Goal: Task Accomplishment & Management: Manage account settings

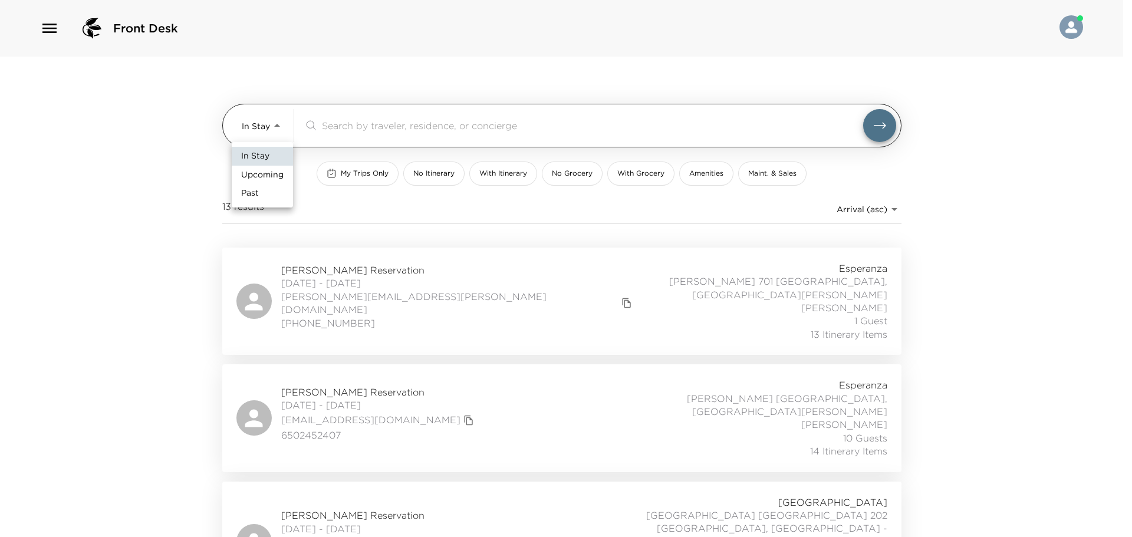
click at [248, 124] on body "Front Desk In Stay In-Stay ​ My Trips Only No Itinerary With Itinerary No Groce…" at bounding box center [566, 268] width 1132 height 537
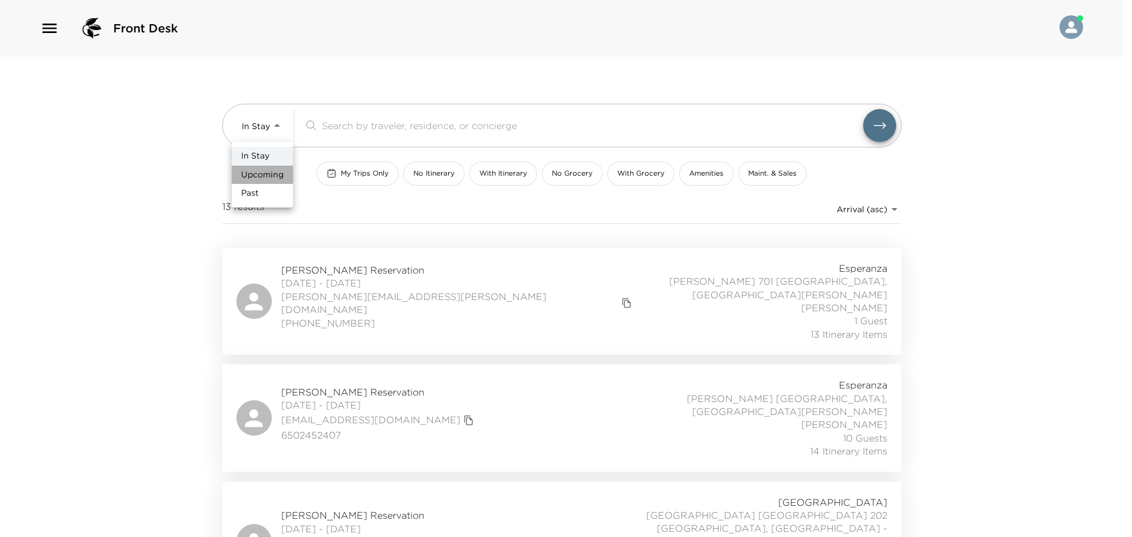
click at [253, 176] on span "Upcoming" at bounding box center [262, 175] width 42 height 12
type input "Upcoming"
click at [390, 118] on div "In Stay Upcoming Past" at bounding box center [561, 268] width 1123 height 537
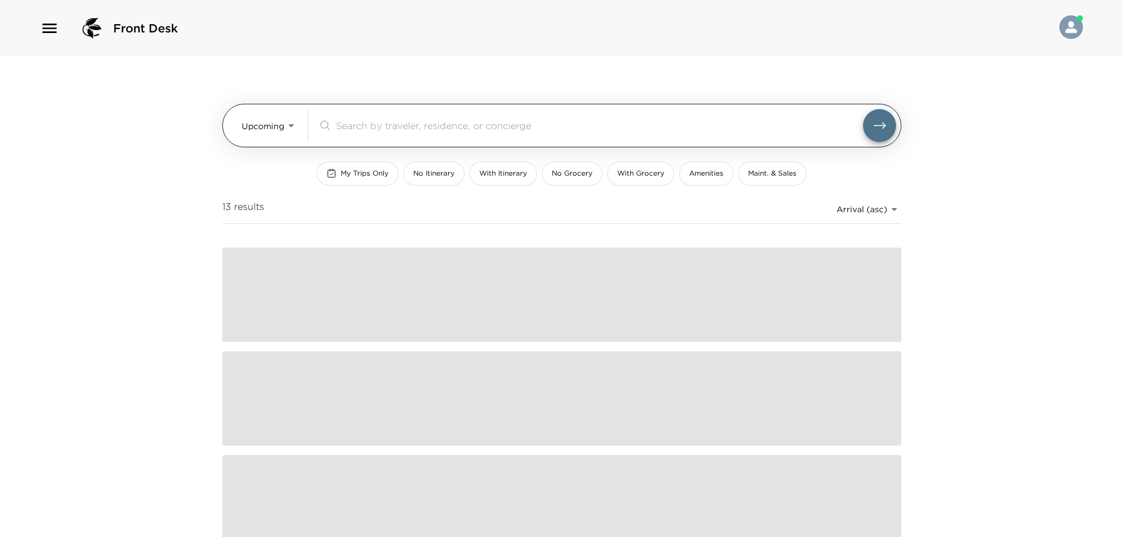
click at [380, 133] on div "​" at bounding box center [607, 125] width 578 height 33
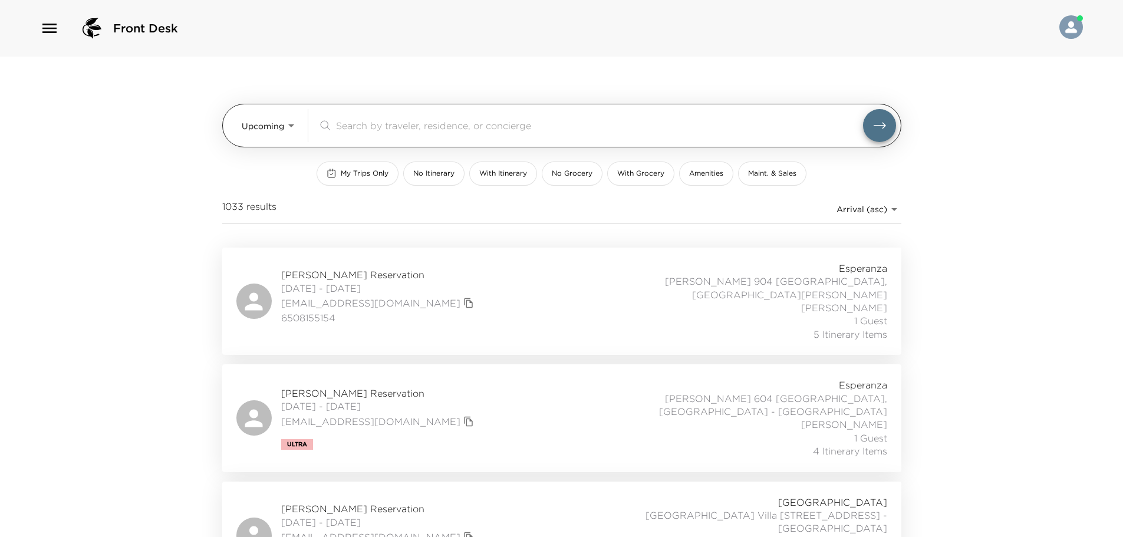
drag, startPoint x: 380, startPoint y: 132, endPoint x: 391, endPoint y: 117, distance: 18.5
click at [388, 119] on div "​" at bounding box center [599, 125] width 527 height 14
click at [392, 117] on div "​" at bounding box center [607, 125] width 578 height 33
click at [387, 122] on input "search" at bounding box center [599, 125] width 527 height 14
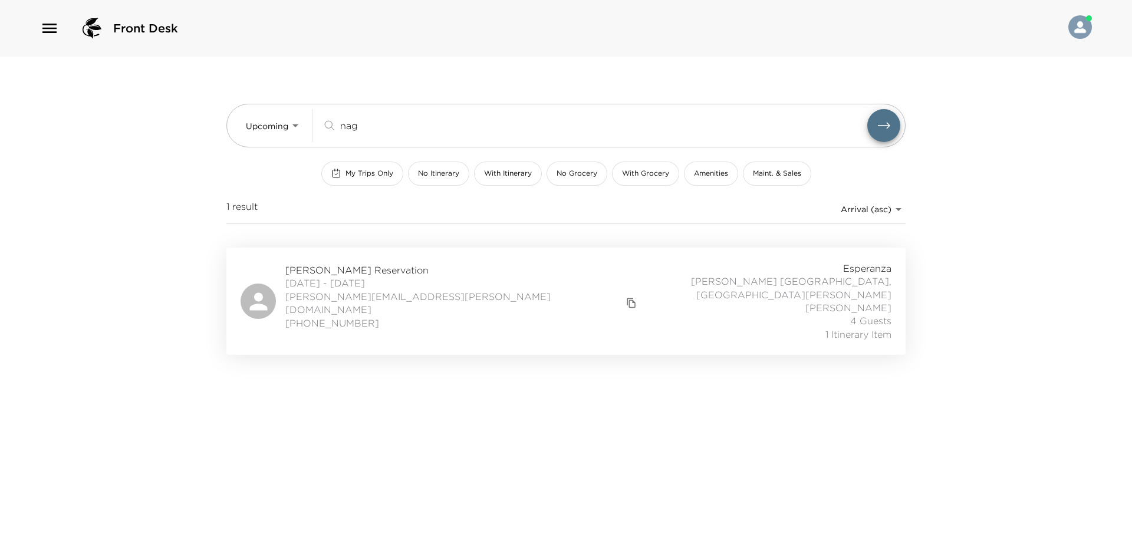
click at [482, 309] on div "Jessica Nagendran Reservation 11/09/2025 - 11/16/2025 jessica.amy@me.com (780) …" at bounding box center [565, 301] width 651 height 79
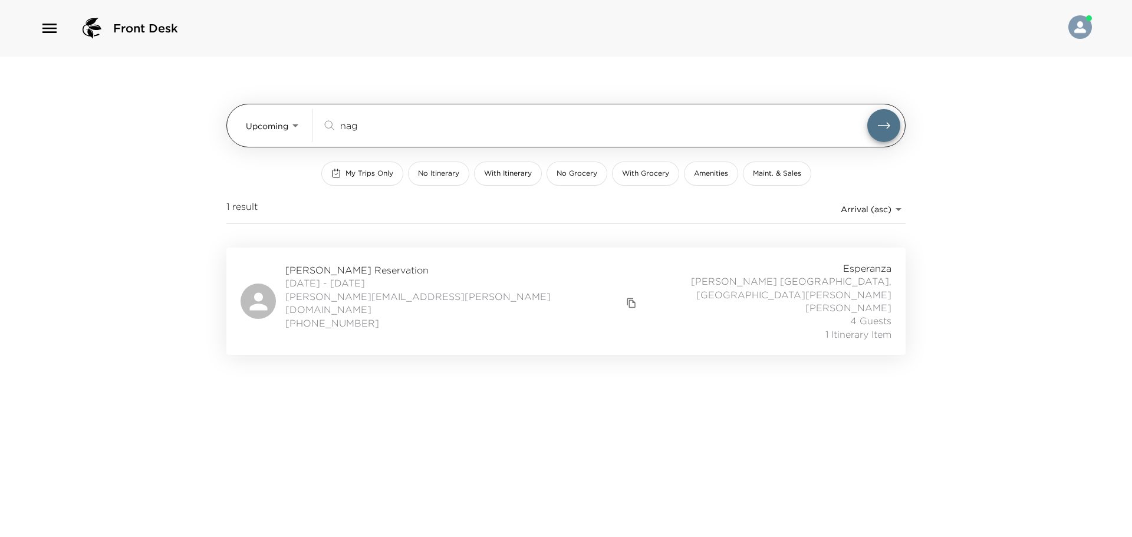
drag, startPoint x: 352, startPoint y: 132, endPoint x: 293, endPoint y: 137, distance: 59.2
click at [291, 137] on div "Upcoming Upcoming nag ​" at bounding box center [573, 125] width 654 height 33
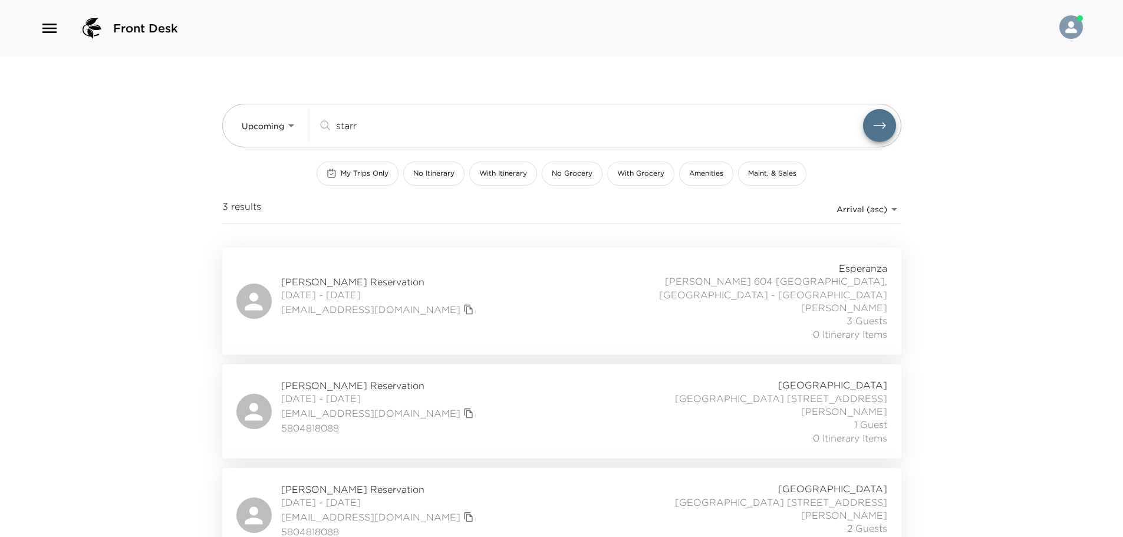
click at [487, 296] on div "Tara Starr Reservation 10/08/2025 - 10/12/2025 tarastarr78@hotmail.com Esperanz…" at bounding box center [561, 301] width 651 height 79
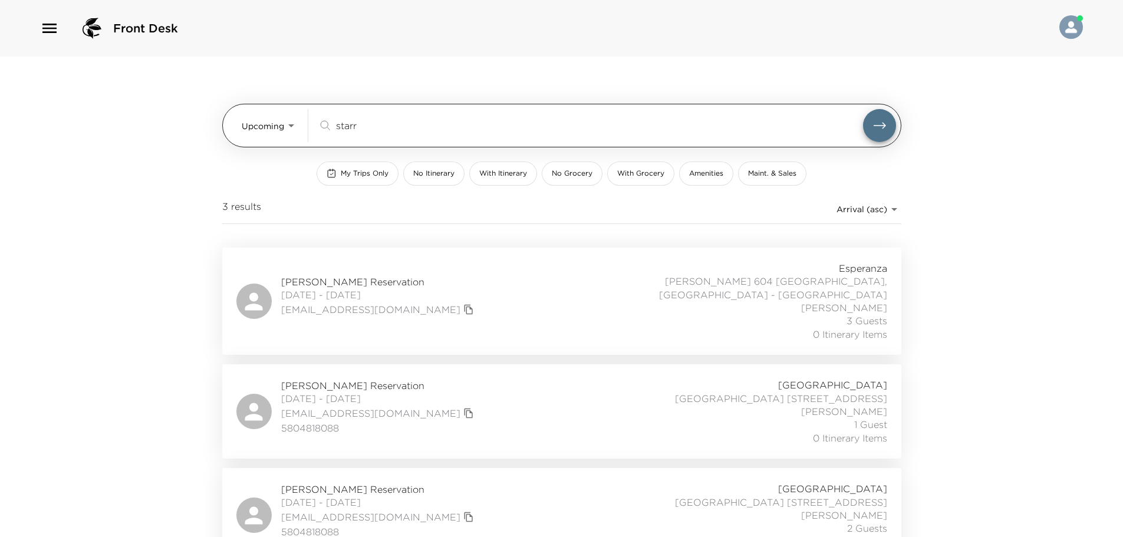
drag, startPoint x: 388, startPoint y: 130, endPoint x: 247, endPoint y: 125, distance: 140.9
click at [248, 125] on div "Upcoming Upcoming starr ​" at bounding box center [569, 125] width 654 height 33
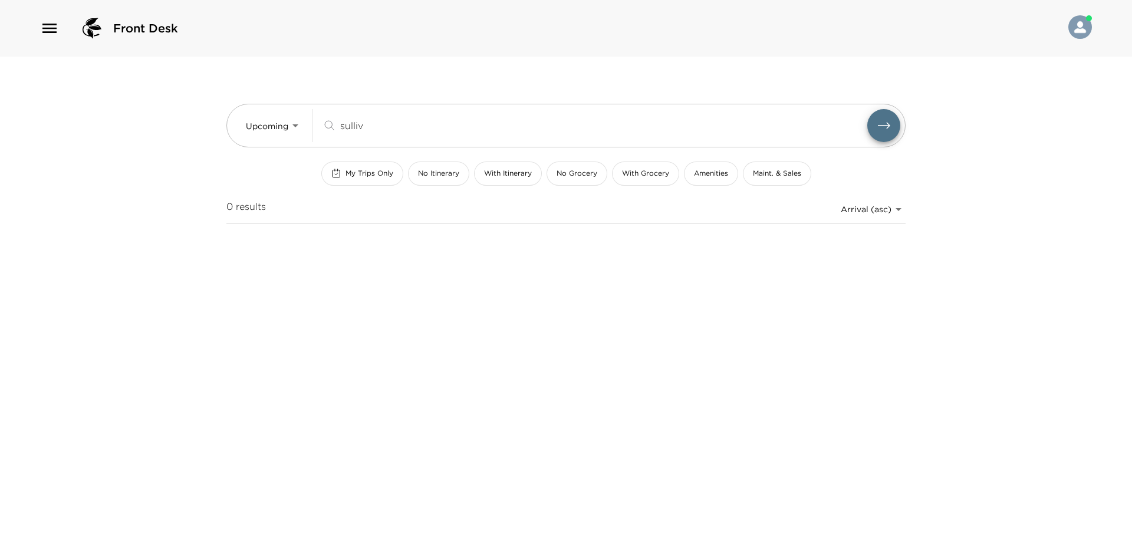
drag, startPoint x: 408, startPoint y: 121, endPoint x: 31, endPoint y: 157, distance: 379.0
click at [148, 136] on div "Front Desk Upcoming Upcoming sulliv ​ My Trips Only No Itinerary With Itinerary…" at bounding box center [566, 268] width 1132 height 537
type input "n"
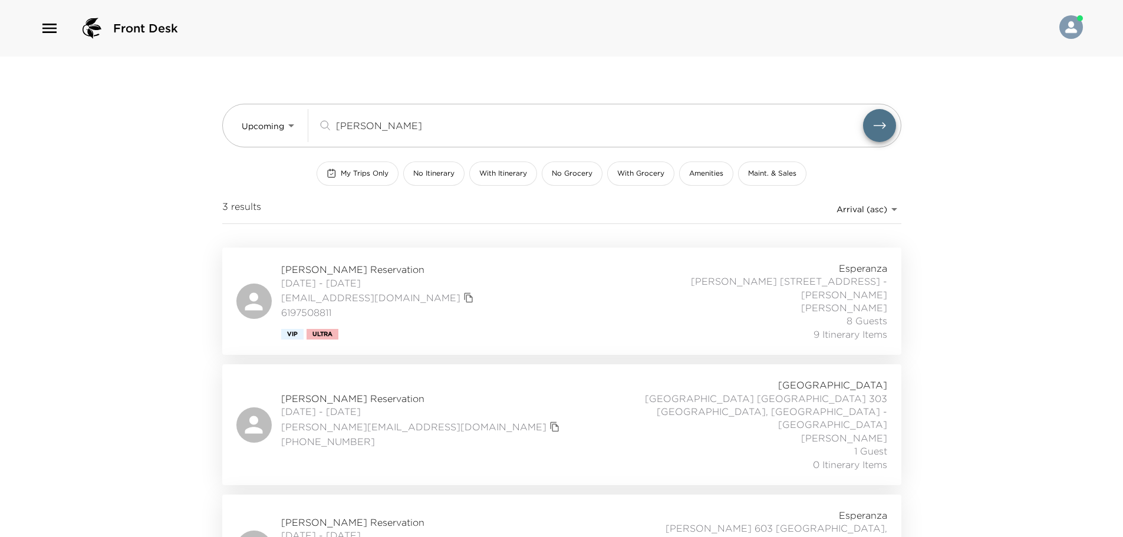
type input "inge"
click at [522, 304] on div "James Ingebritsen Reservation 10/09/2025 - 10/15/2025 jingebritsen@parallelcp.c…" at bounding box center [561, 301] width 651 height 79
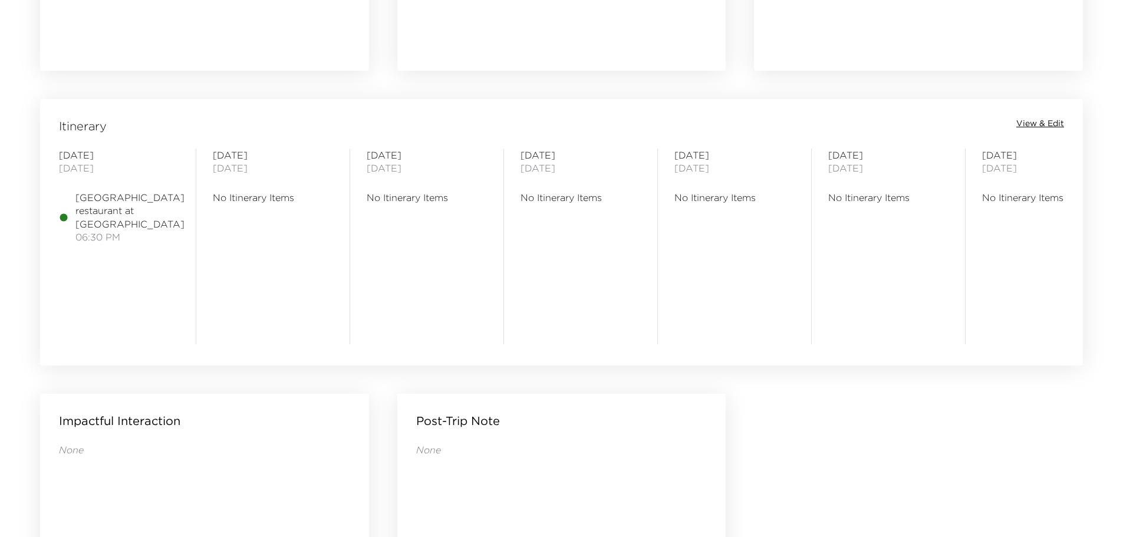
click at [1041, 121] on span "View & Edit" at bounding box center [1040, 124] width 48 height 12
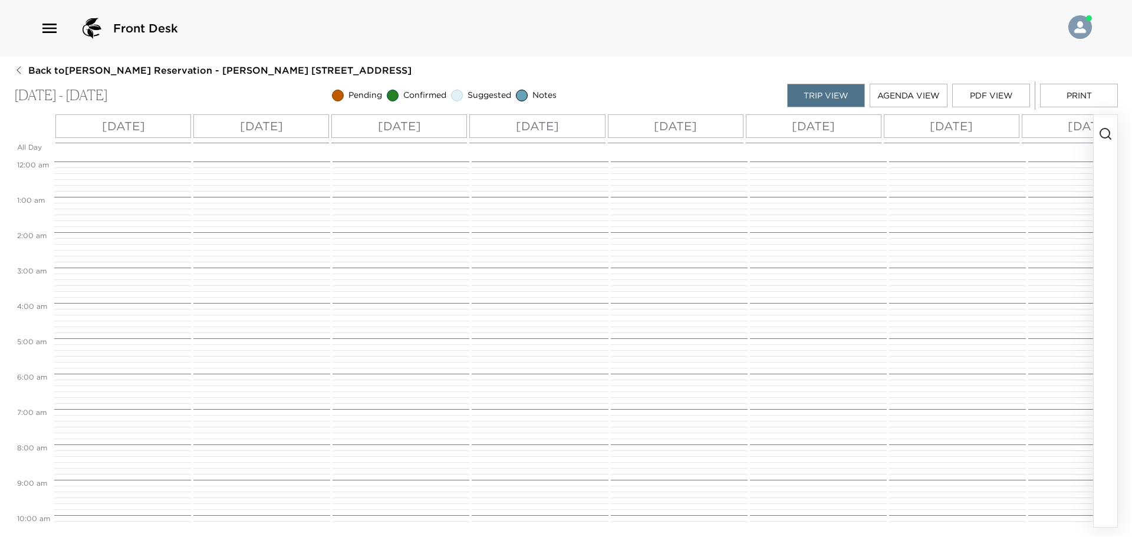
scroll to position [475, 0]
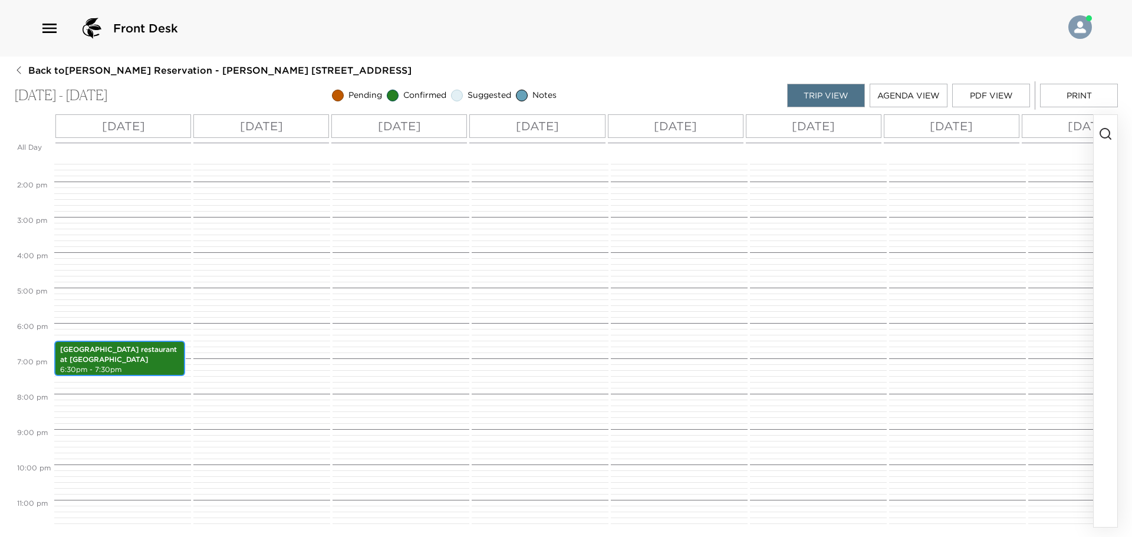
click at [109, 371] on p "6:30pm - 7:30pm" at bounding box center [119, 370] width 119 height 10
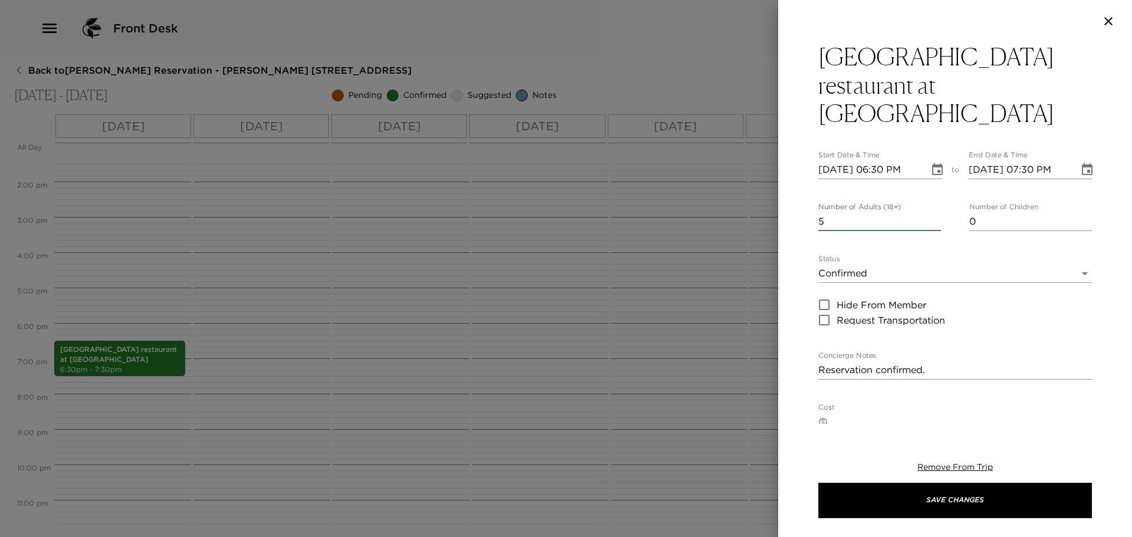
drag, startPoint x: 833, startPoint y: 199, endPoint x: 751, endPoint y: 205, distance: 82.2
click at [766, 205] on div "La Palapa restaurant at Esperanza Start Date & Time 11/09/2025 06:30 PM to End …" at bounding box center [566, 268] width 1132 height 537
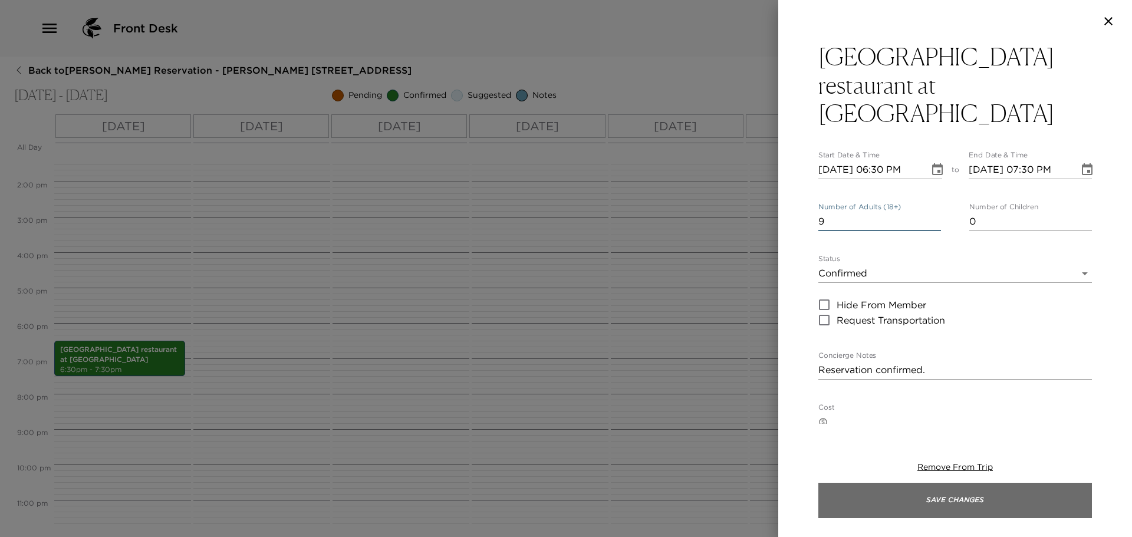
type input "9"
click at [955, 495] on button "Save Changes" at bounding box center [954, 500] width 273 height 35
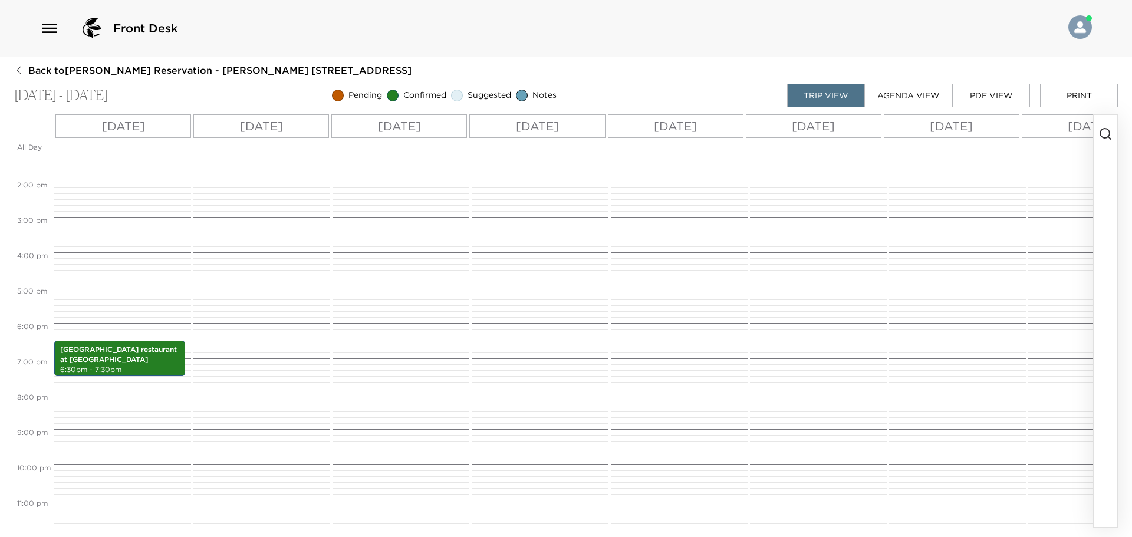
click at [1097, 137] on button "button" at bounding box center [1105, 321] width 24 height 412
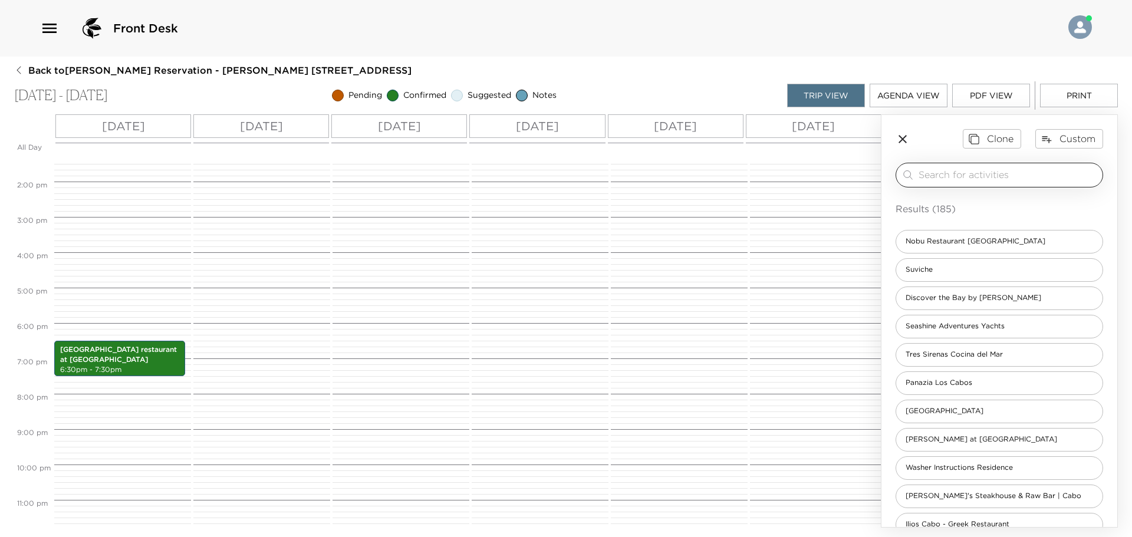
click at [1008, 174] on input "search" at bounding box center [1007, 175] width 179 height 14
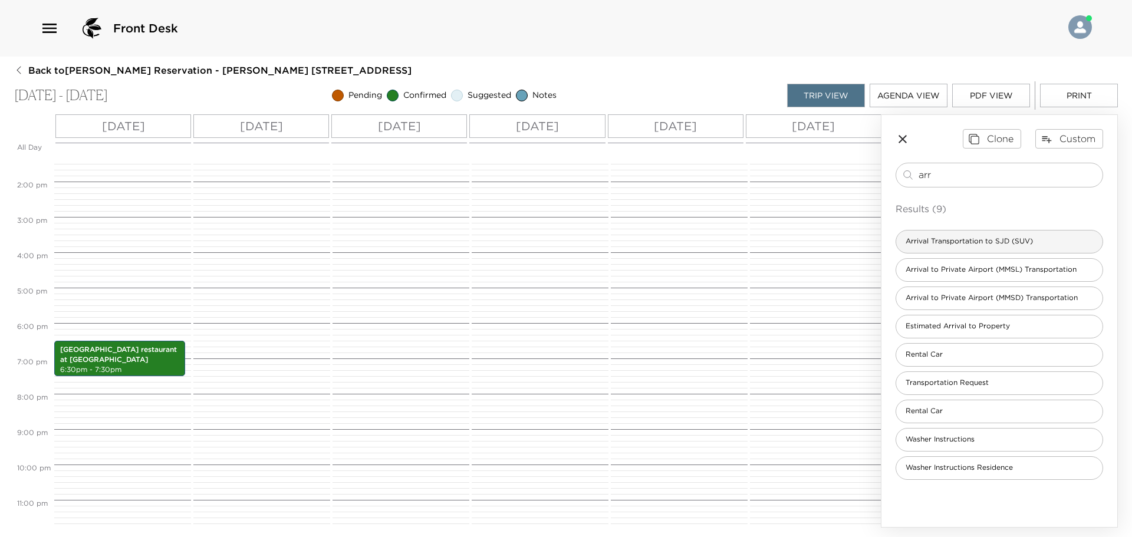
type input "arr"
click at [978, 245] on span "Arrival Transportation to SJD (SUV)" at bounding box center [969, 241] width 146 height 10
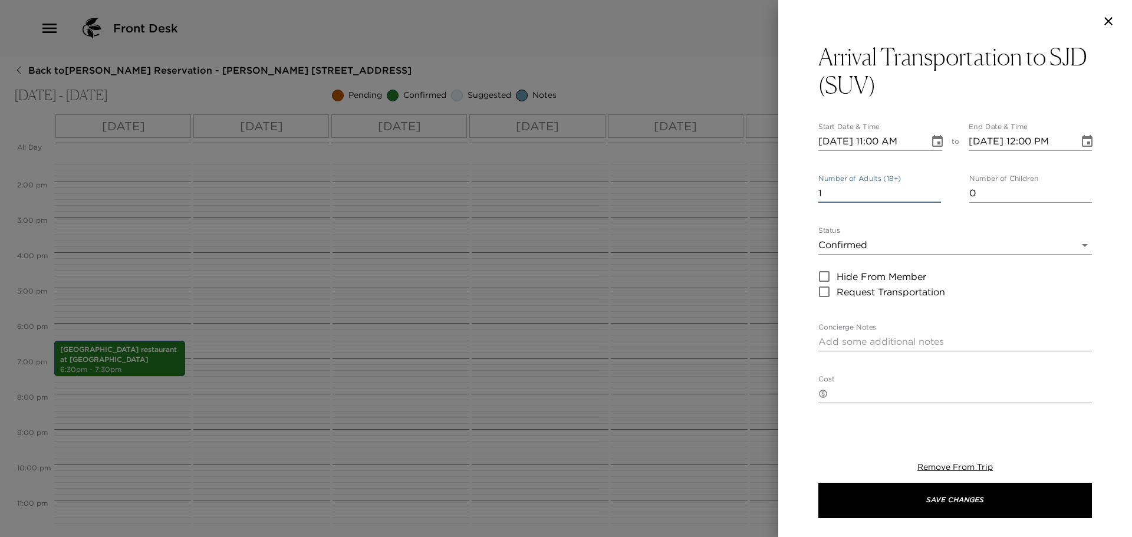
type textarea "$125 USD + tax SUV (1-5 passengers) $245 USD + tax (Up to 15 passengers) Flight…"
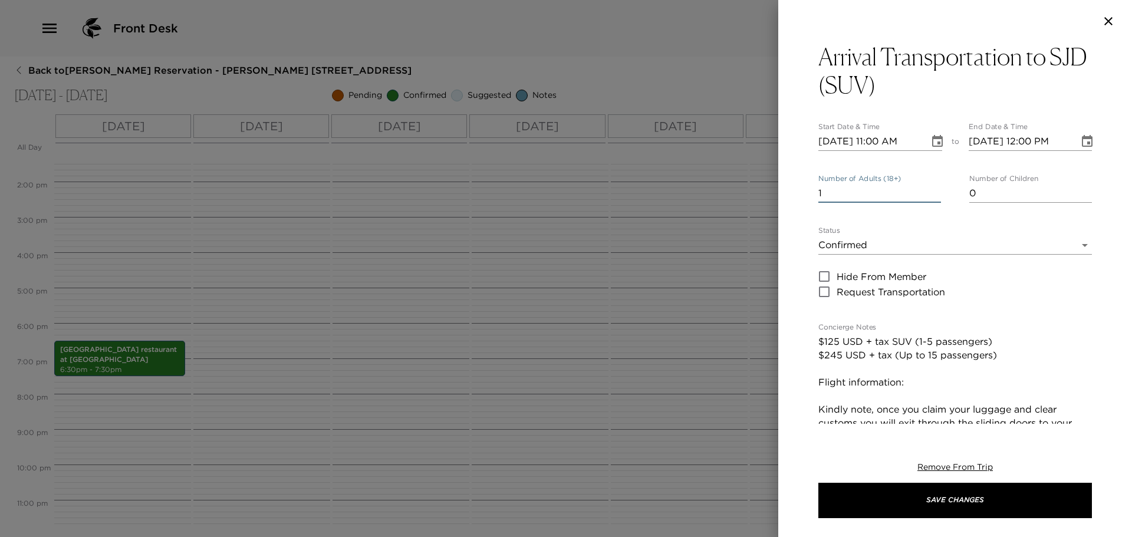
drag, startPoint x: 840, startPoint y: 196, endPoint x: 810, endPoint y: 196, distance: 30.1
click at [810, 196] on div "Arrival Transportation to SJD (SUV) Start Date & Time 11/09/2025 11:00 AM to En…" at bounding box center [955, 232] width 354 height 381
type input "5"
click at [935, 387] on textarea "$125 USD + tax SUV (1-5 passengers) $245 USD + tax (Up to 15 passengers) Flight…" at bounding box center [954, 470] width 273 height 271
paste textarea "Air Canada 978 arriving at 315pm"
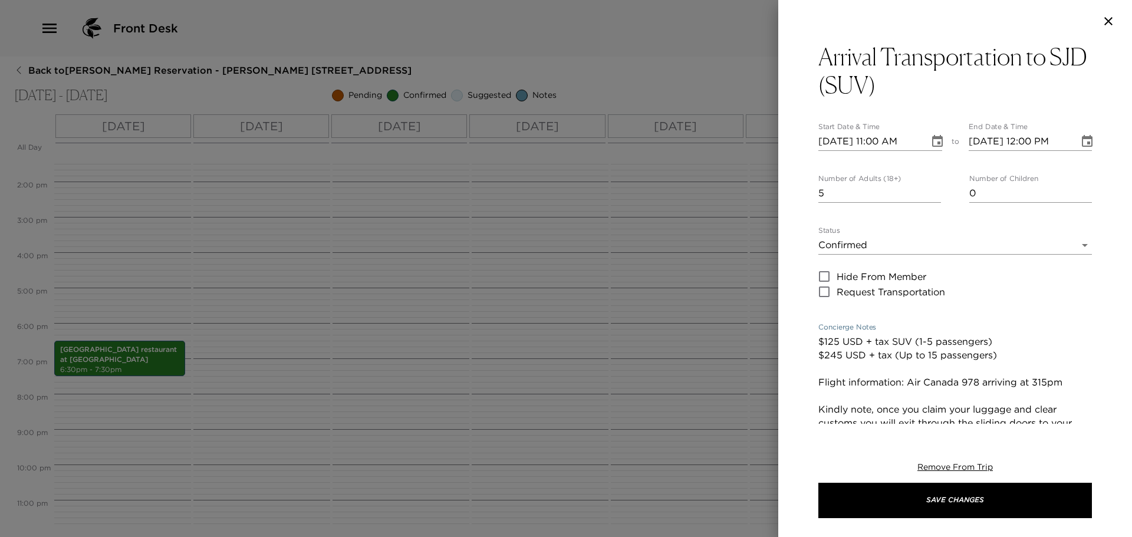
type textarea "$125 USD + tax SUV (1-5 passengers) $245 USD + tax (Up to 15 passengers) Flight…"
click at [878, 140] on input "11/09/2025 11:00 AM" at bounding box center [869, 141] width 103 height 19
type input "11/09/2025 03:15 PM"
type input "11/09/2025 04:15 PM"
type input "11/09/2025 03:15 PM"
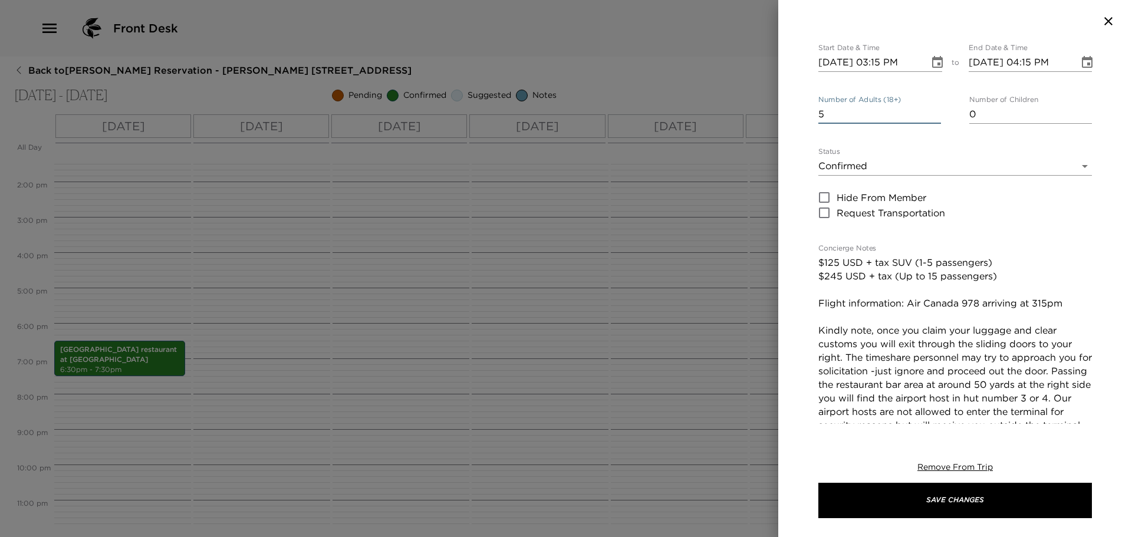
scroll to position [177, 0]
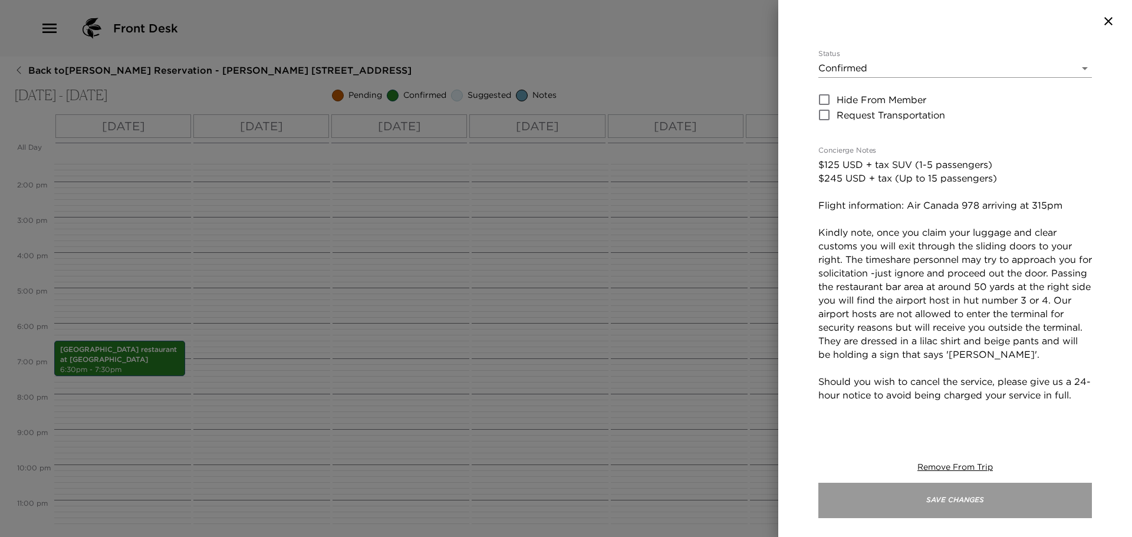
click at [957, 510] on button "Save Changes" at bounding box center [954, 500] width 273 height 35
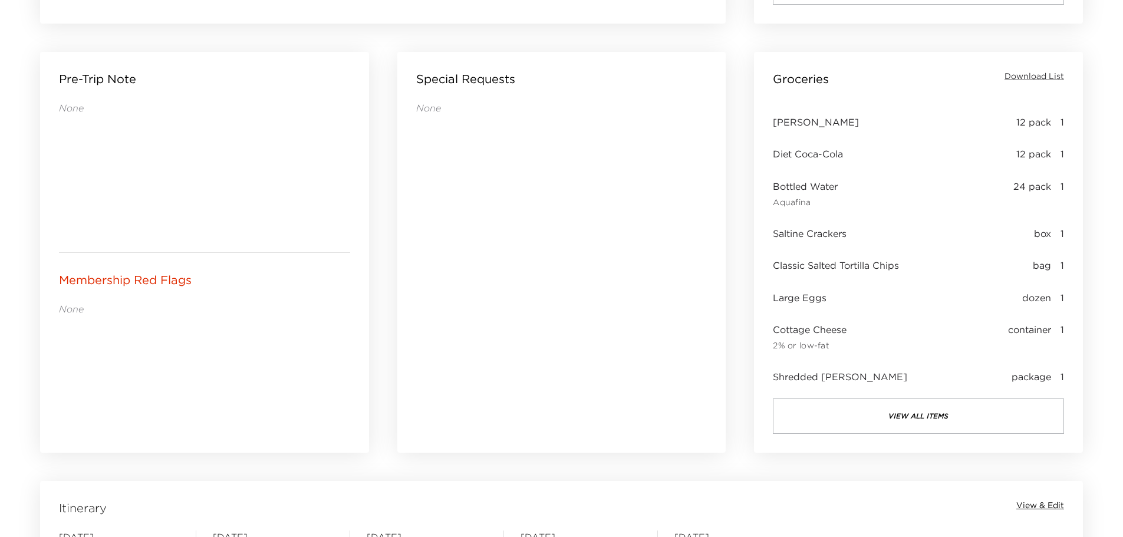
scroll to position [707, 0]
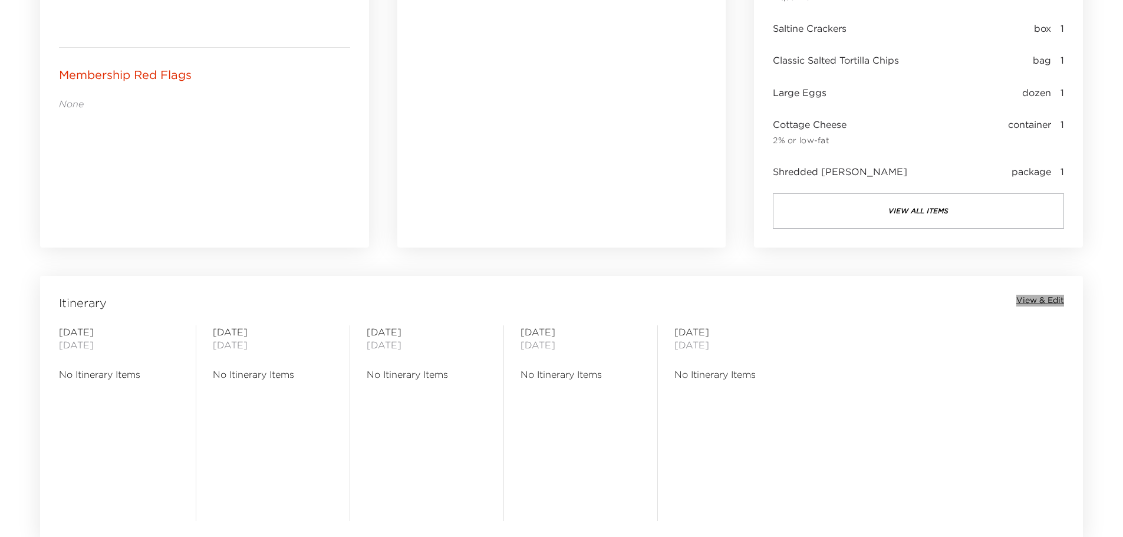
click at [1046, 302] on span "View & Edit" at bounding box center [1040, 301] width 48 height 12
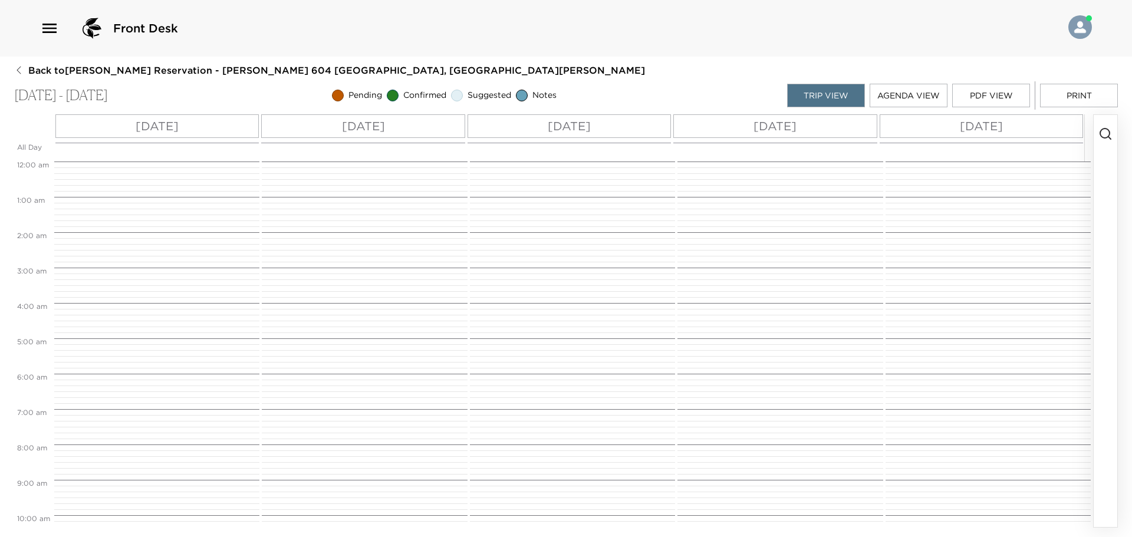
scroll to position [283, 0]
click at [1107, 132] on icon "button" at bounding box center [1105, 134] width 14 height 14
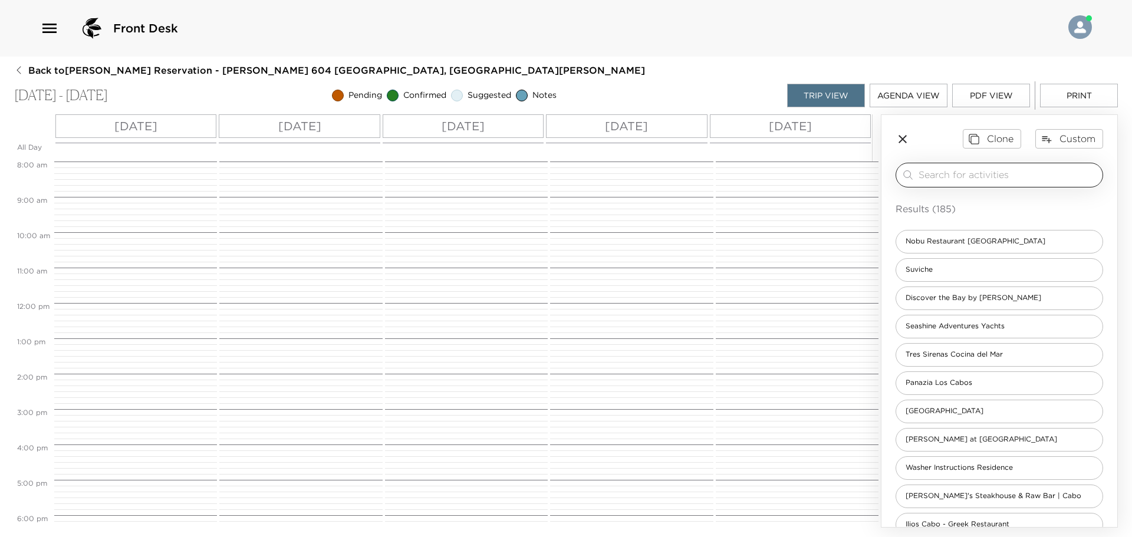
click at [1018, 177] on input "search" at bounding box center [1007, 175] width 179 height 14
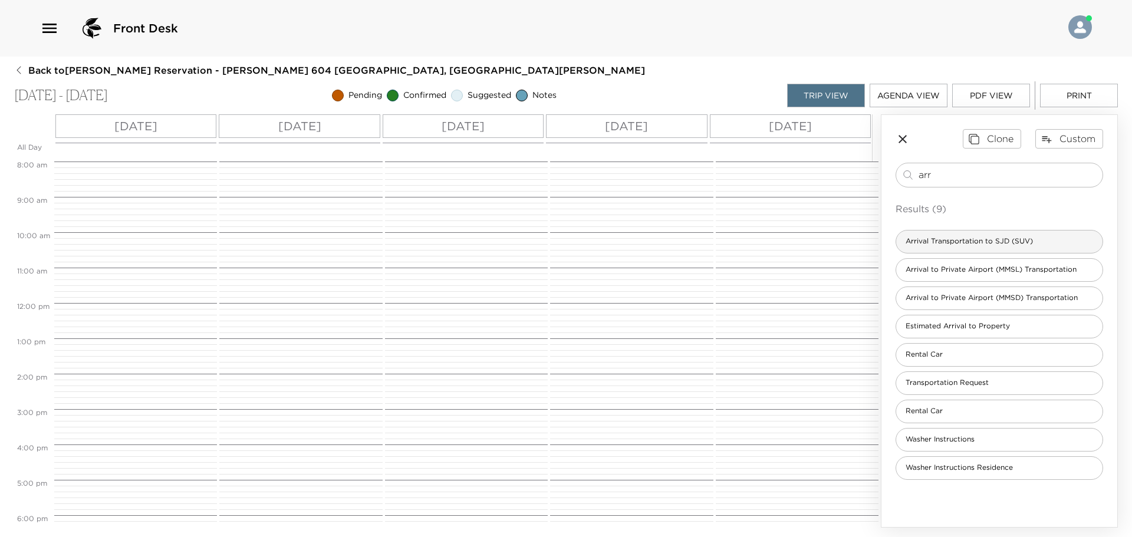
type input "arr"
click at [977, 246] on span "Arrival Transportation to SJD (SUV)" at bounding box center [969, 241] width 146 height 10
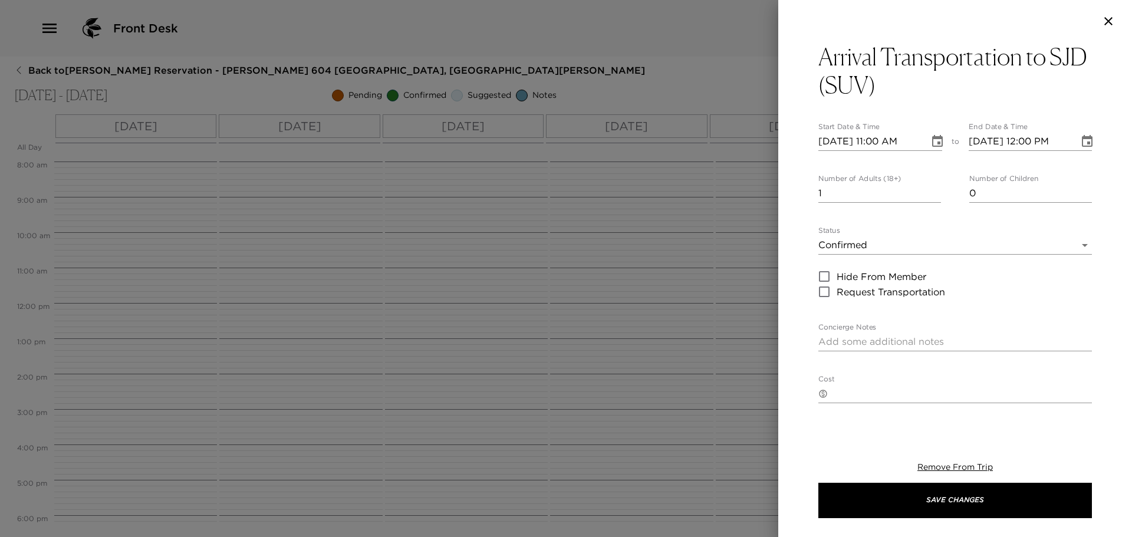
type textarea "$125 USD + tax SUV (1-5 passengers) $245 USD + tax (Up to 15 passengers) Flight…"
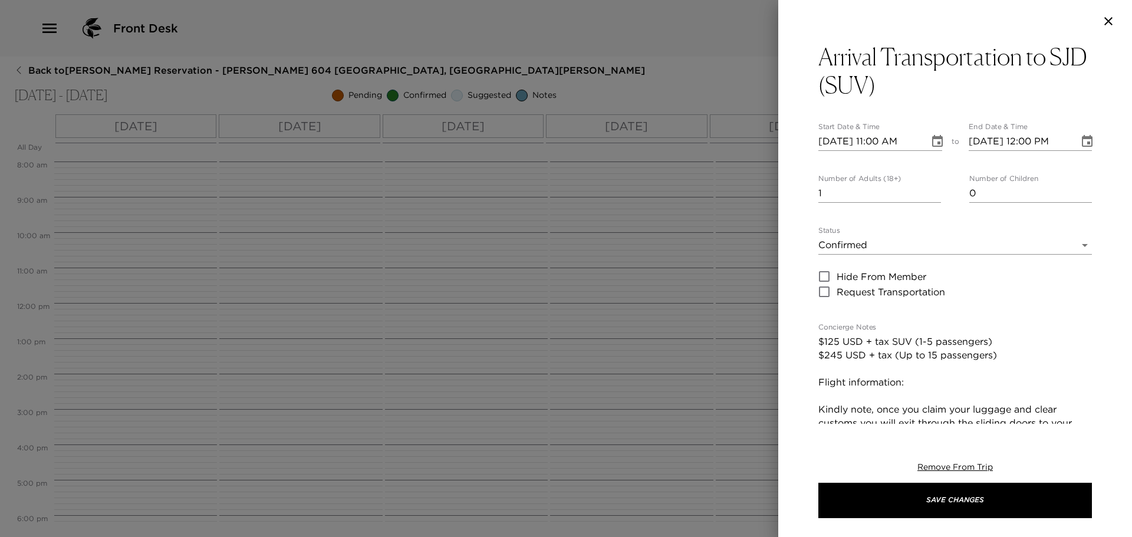
click at [876, 143] on input "10/08/2025 11:00 AM" at bounding box center [869, 141] width 103 height 19
type input "10/08/2025 09:15 AM"
click at [925, 378] on textarea "$125 USD + tax SUV (1-5 passengers) $245 USD + tax (Up to 15 passengers) Flight…" at bounding box center [954, 470] width 273 height 271
paste textarea "AA 9:15 flight 1304 from Dallas."
drag, startPoint x: 906, startPoint y: 381, endPoint x: 937, endPoint y: 388, distance: 31.0
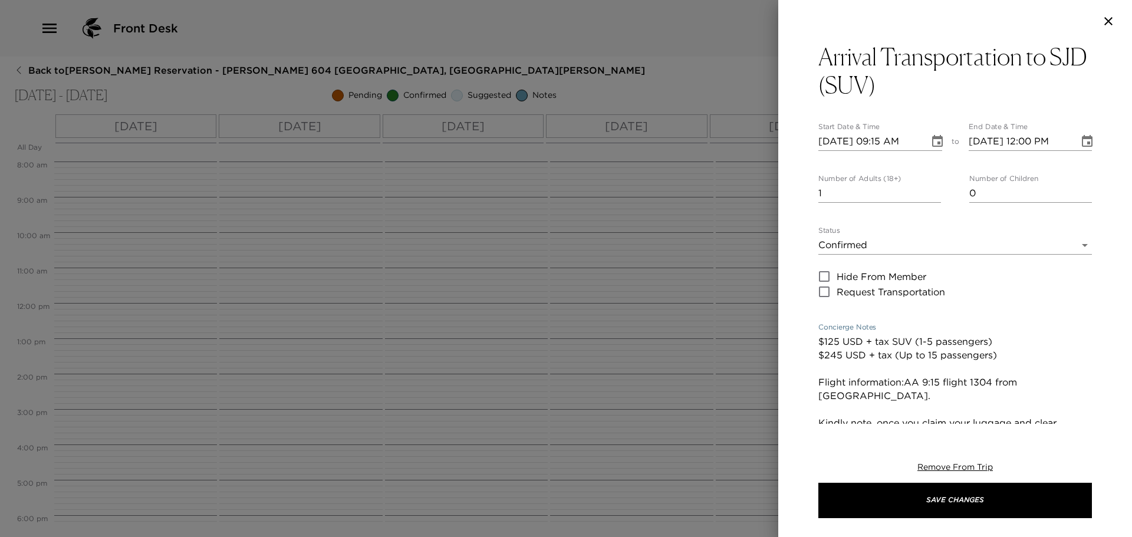
click at [907, 381] on textarea "$125 USD + tax SUV (1-5 passengers) $245 USD + tax (Up to 15 passengers) Flight…" at bounding box center [954, 470] width 273 height 271
drag, startPoint x: 941, startPoint y: 381, endPoint x: 925, endPoint y: 381, distance: 15.9
click at [925, 381] on textarea "$125 USD + tax SUV (1-5 passengers) $245 USD + tax (Up to 15 passengers) Flight…" at bounding box center [954, 470] width 273 height 271
type textarea "$125 USD + tax SUV (1-5 passengers) $245 USD + tax (Up to 15 passengers) Flight…"
click at [830, 193] on input "1" at bounding box center [879, 193] width 123 height 19
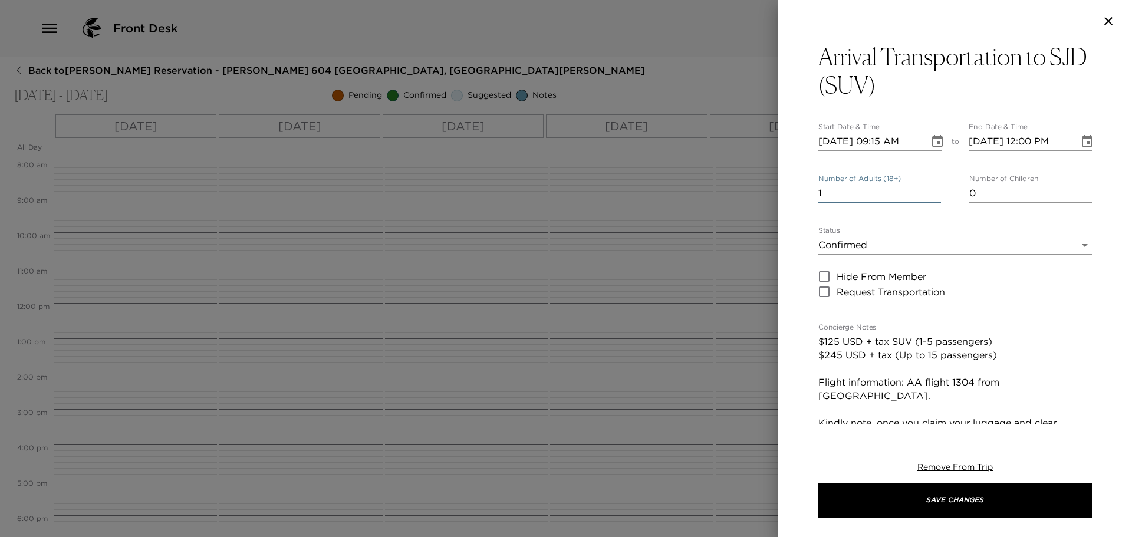
click at [830, 193] on input "1" at bounding box center [879, 193] width 123 height 19
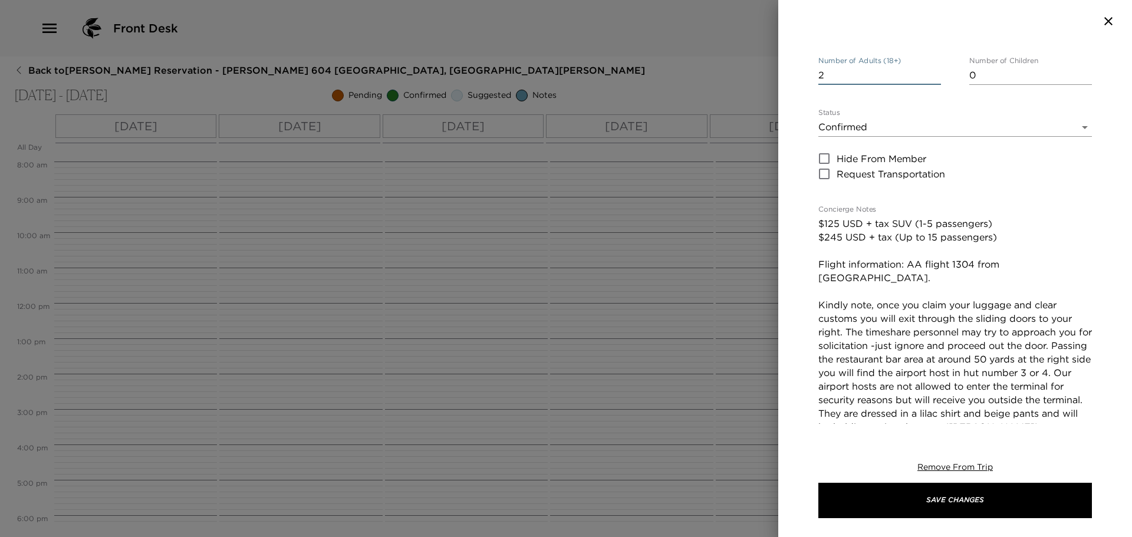
scroll to position [0, 0]
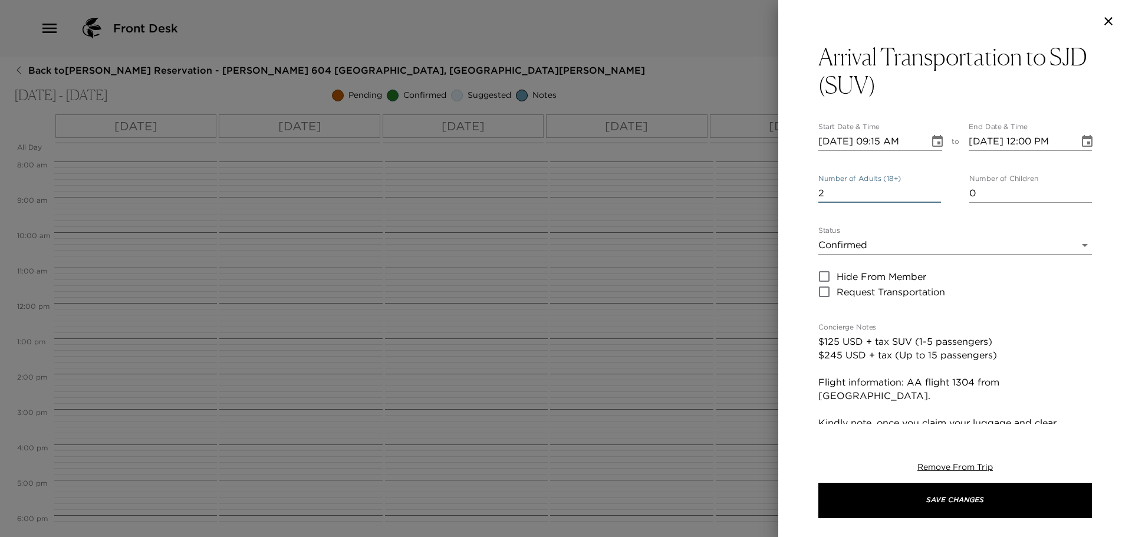
type input "2"
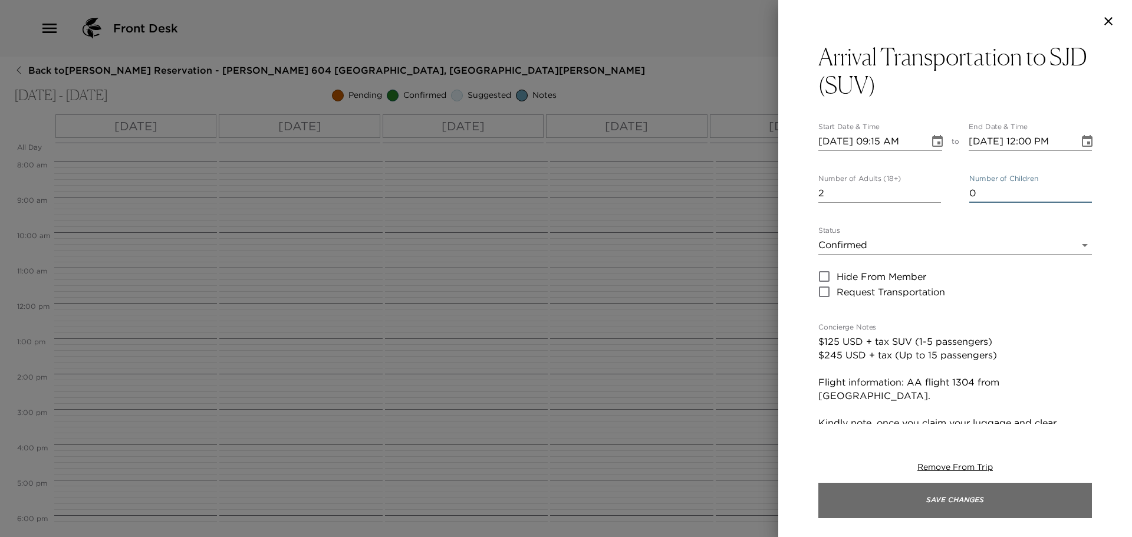
click at [985, 512] on button "Save Changes" at bounding box center [954, 500] width 273 height 35
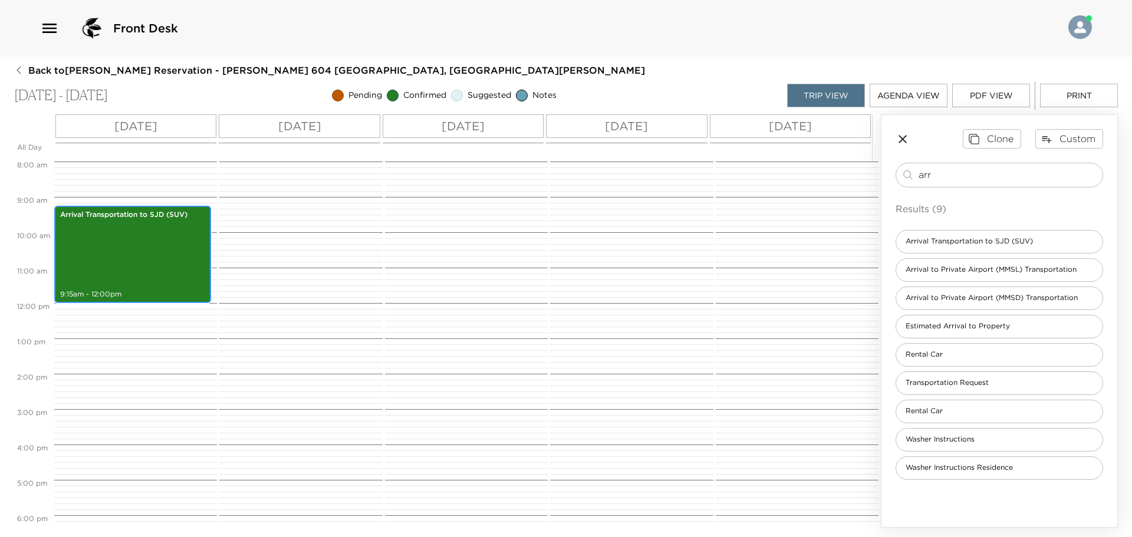
click at [140, 242] on div "Arrival Transportation to SJD (SUV) 9:15am - 12:00pm" at bounding box center [133, 254] width 150 height 94
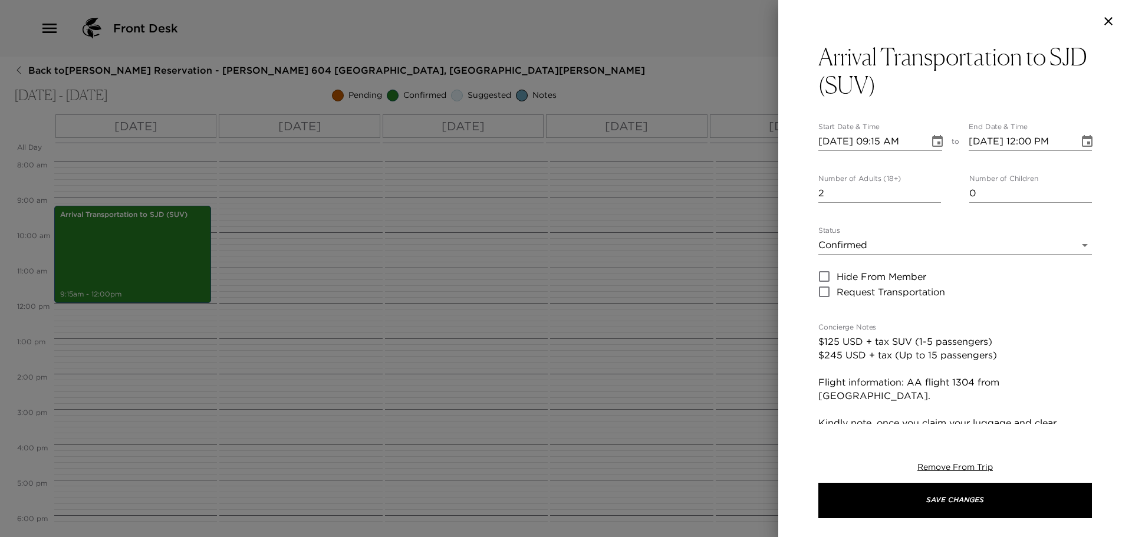
click at [913, 141] on input "10/08/2025 09:15 AM" at bounding box center [869, 141] width 103 height 19
type input "10/08/2025 09:15 PM"
type input "10/08/2025 10:15 PM"
type input "10/08/2025 09:15 AM"
type input "10/08/2025 10:15 AM"
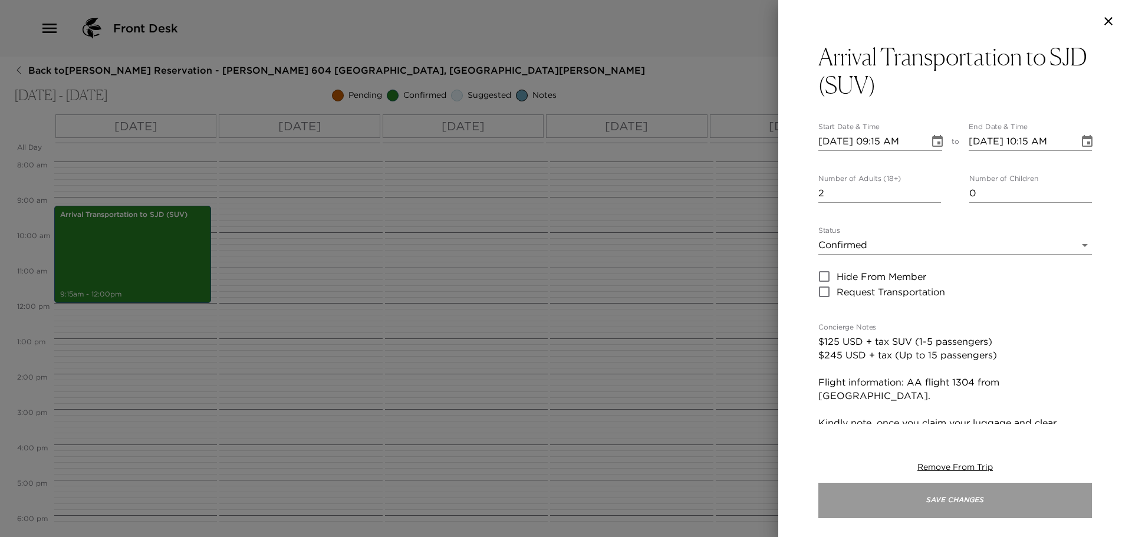
click at [947, 506] on button "Save Changes" at bounding box center [954, 500] width 273 height 35
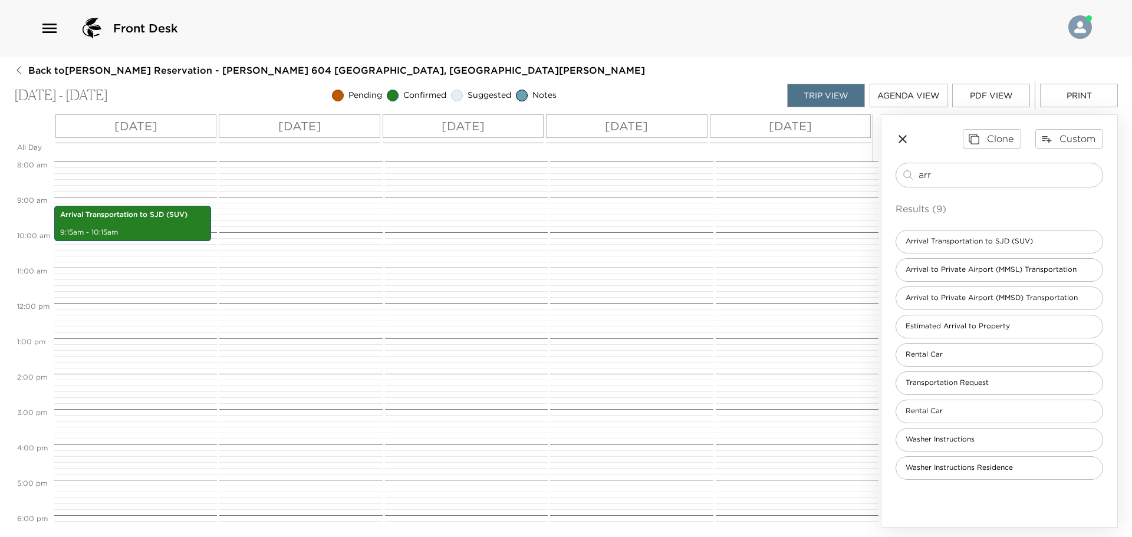
drag, startPoint x: 955, startPoint y: 177, endPoint x: 739, endPoint y: 178, distance: 216.3
click at [739, 178] on div "All Day Wed 10/08 Thu 10/09 Fri 10/10 Sat 10/11 Sun 10/12 12:00 AM 1:00 AM 2:00…" at bounding box center [565, 320] width 1103 height 413
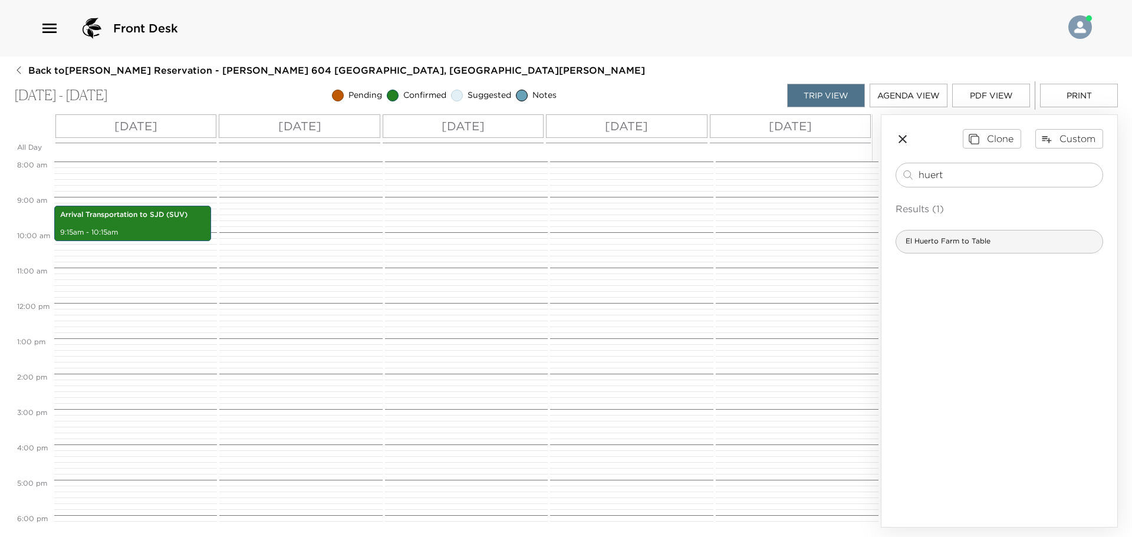
type input "huert"
click at [1021, 243] on div "El Huerto Farm to Table" at bounding box center [998, 242] width 207 height 24
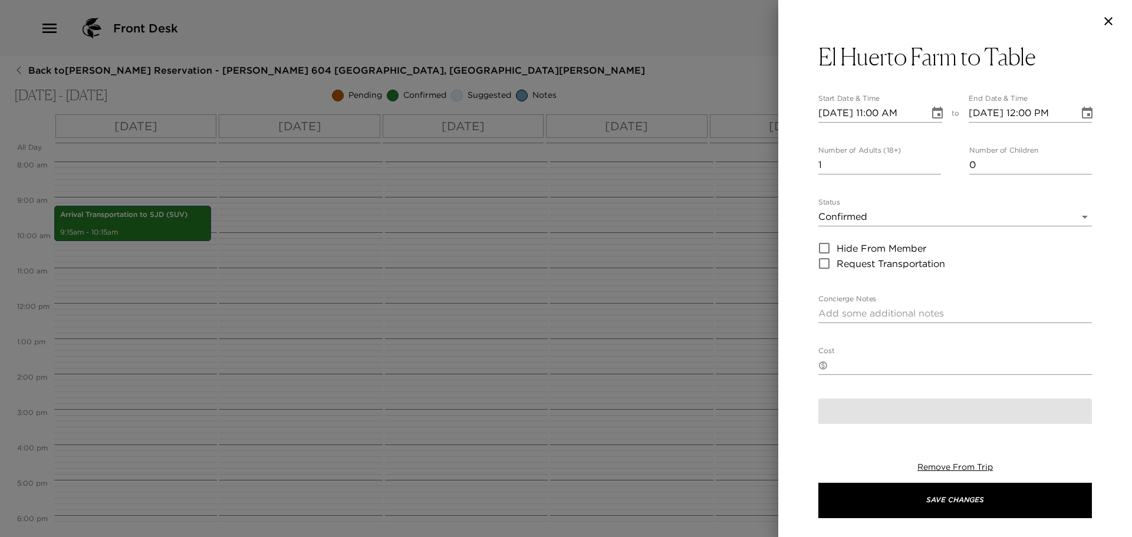
type textarea "Your reservation has been confirmed."
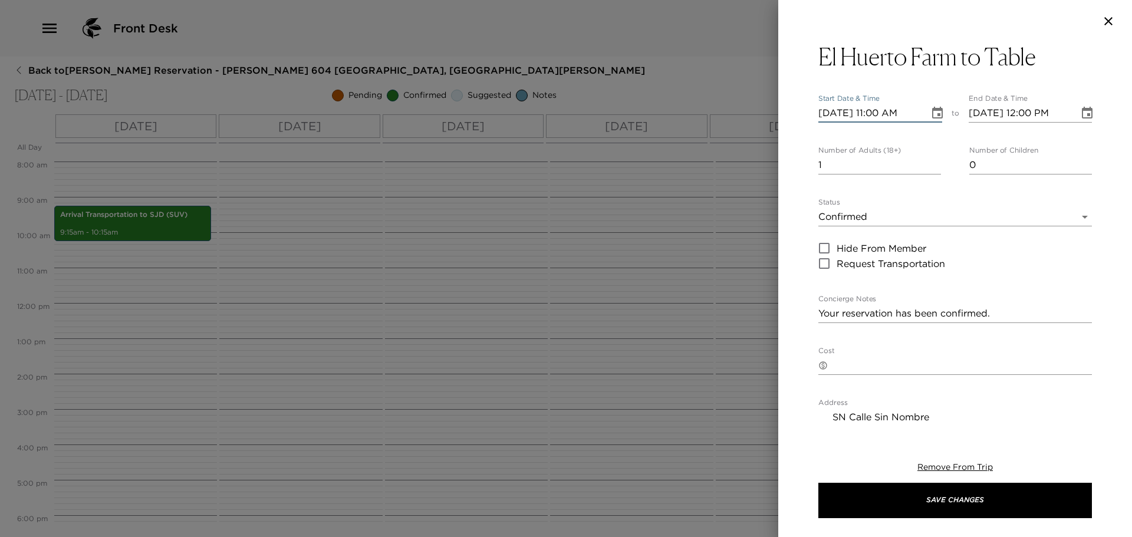
click at [838, 114] on input "10/08/2025 11:00 AM" at bounding box center [869, 113] width 103 height 19
type input "[DATE] 11:00 AM"
type input "[DATE] 12:00 PM"
type input "[DATE] 07:00 PM"
type input "[DATE] 08:00 PM"
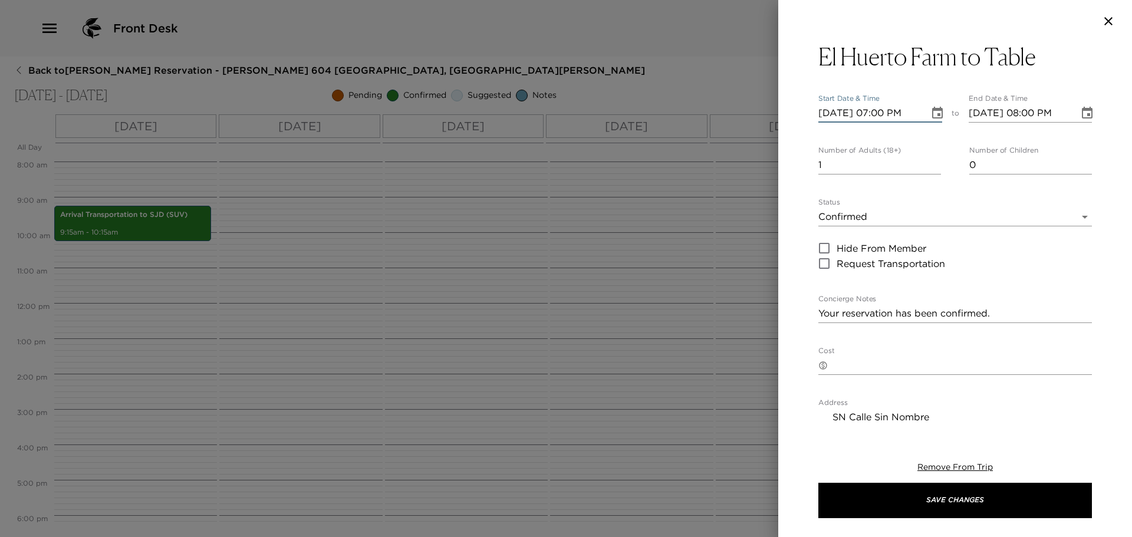
type input "[DATE] 07:00 PM"
type input "2"
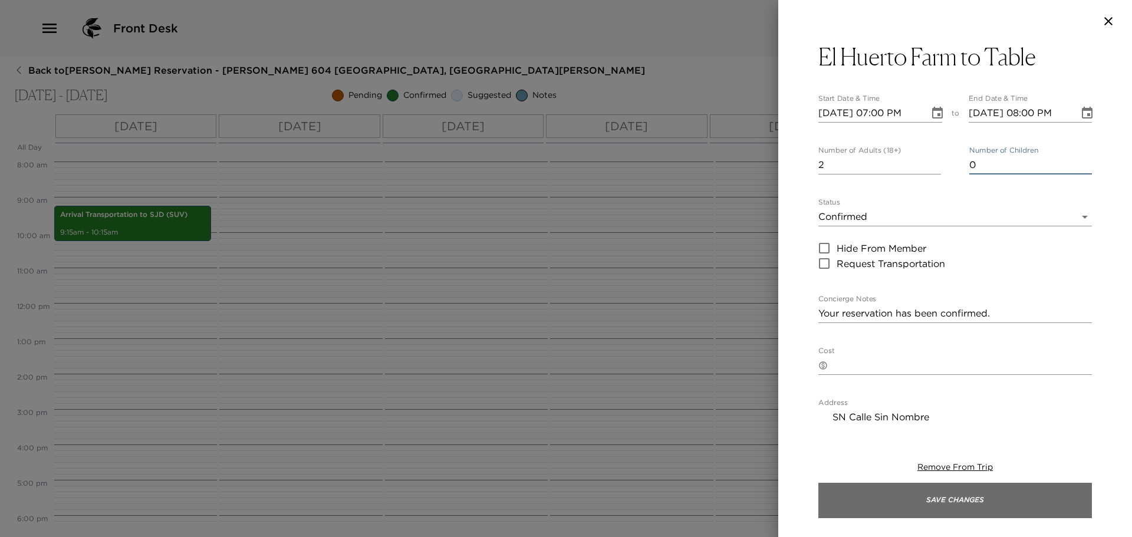
click at [945, 499] on button "Save Changes" at bounding box center [954, 500] width 273 height 35
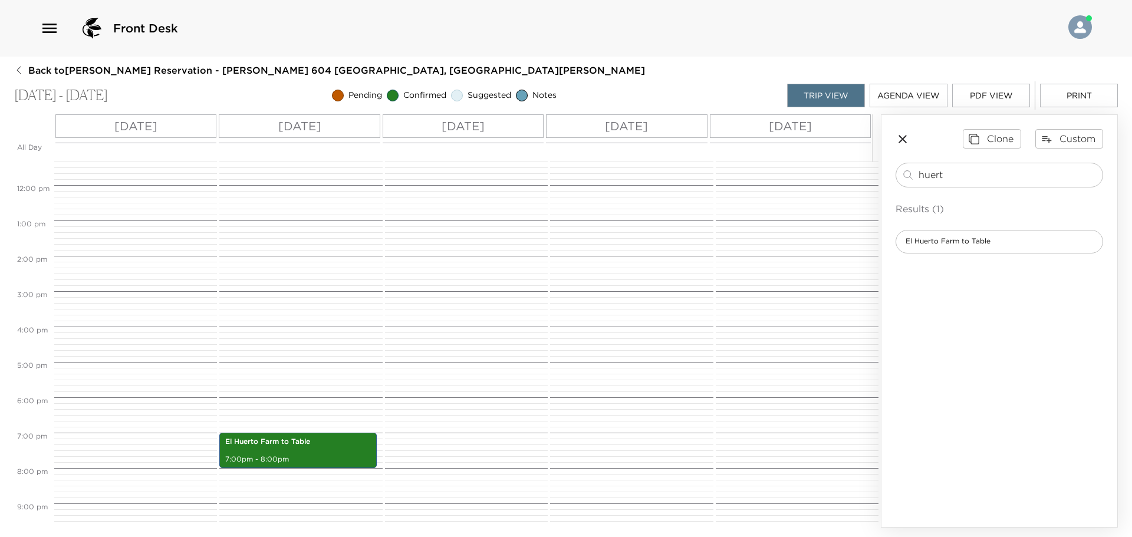
scroll to position [283, 0]
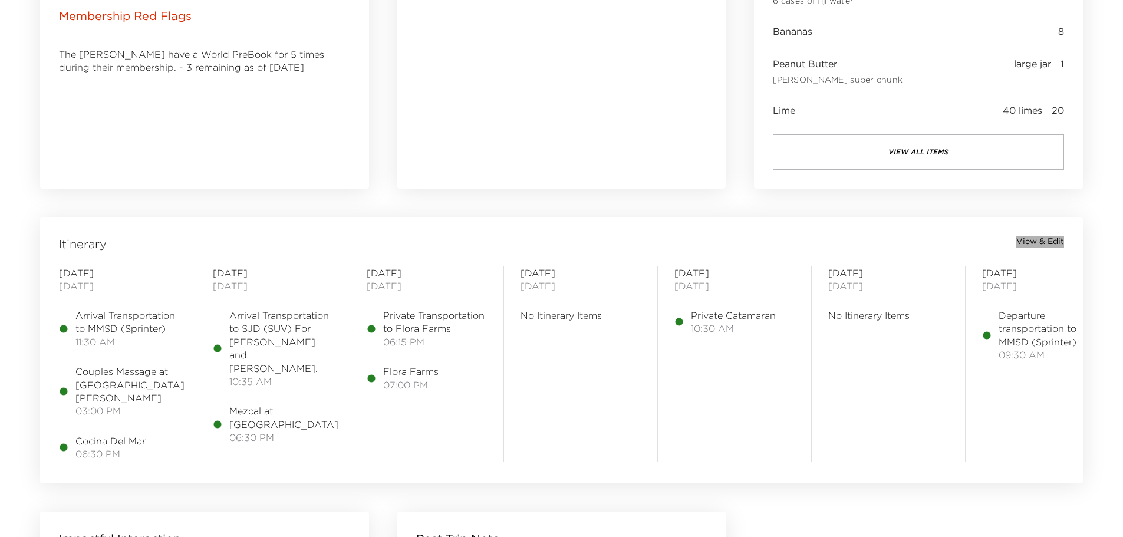
click at [1043, 239] on span "View & Edit" at bounding box center [1040, 242] width 48 height 12
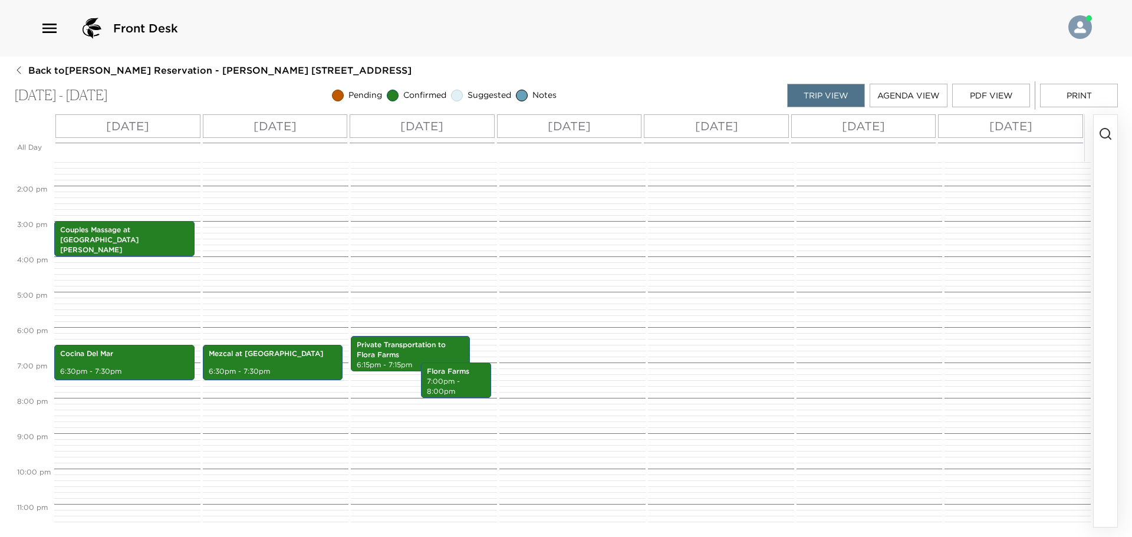
scroll to position [484, 0]
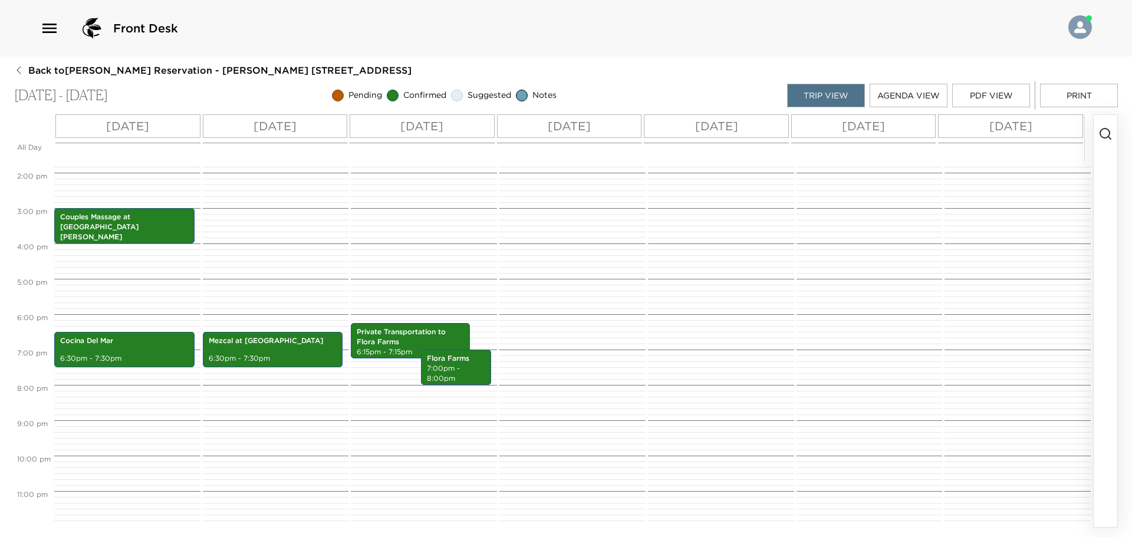
click at [1102, 133] on icon "button" at bounding box center [1105, 134] width 14 height 14
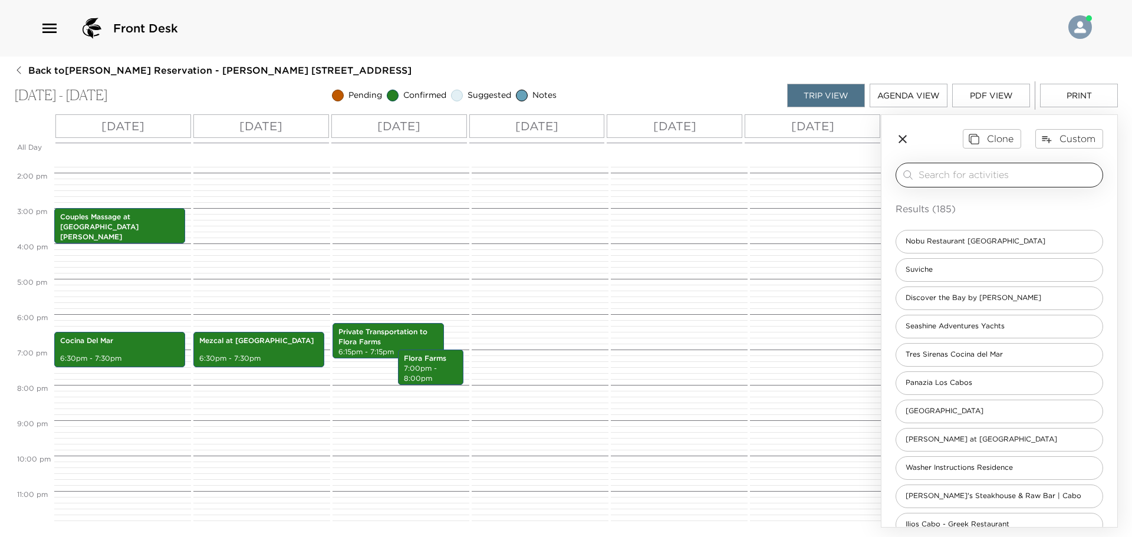
click at [1005, 172] on div "​" at bounding box center [998, 175] width 207 height 25
click at [1005, 173] on input "search" at bounding box center [1007, 175] width 179 height 14
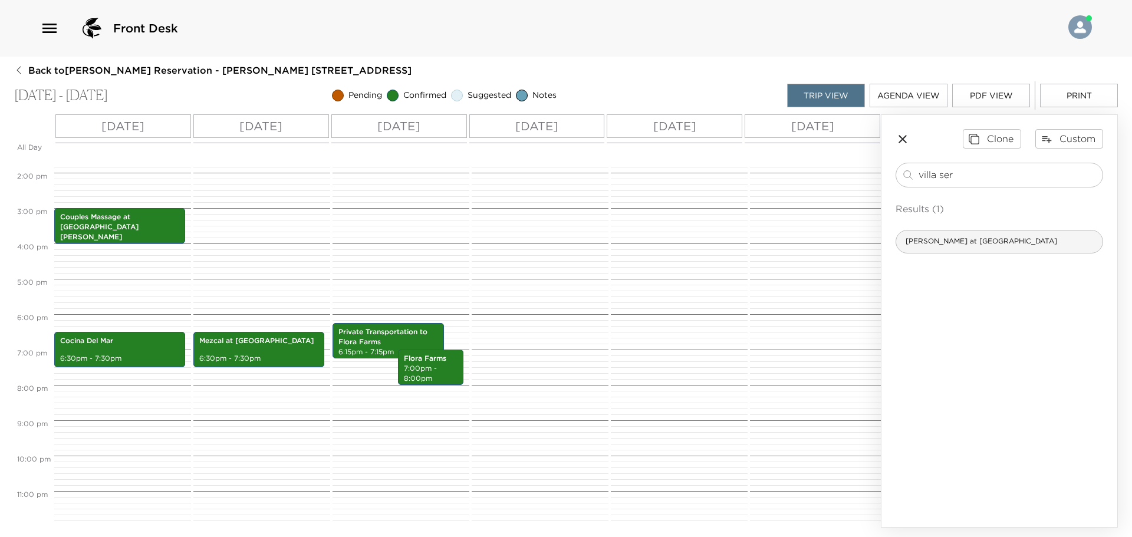
type input "villa ser"
click at [1021, 243] on div "[PERSON_NAME] at [GEOGRAPHIC_DATA]" at bounding box center [998, 242] width 207 height 24
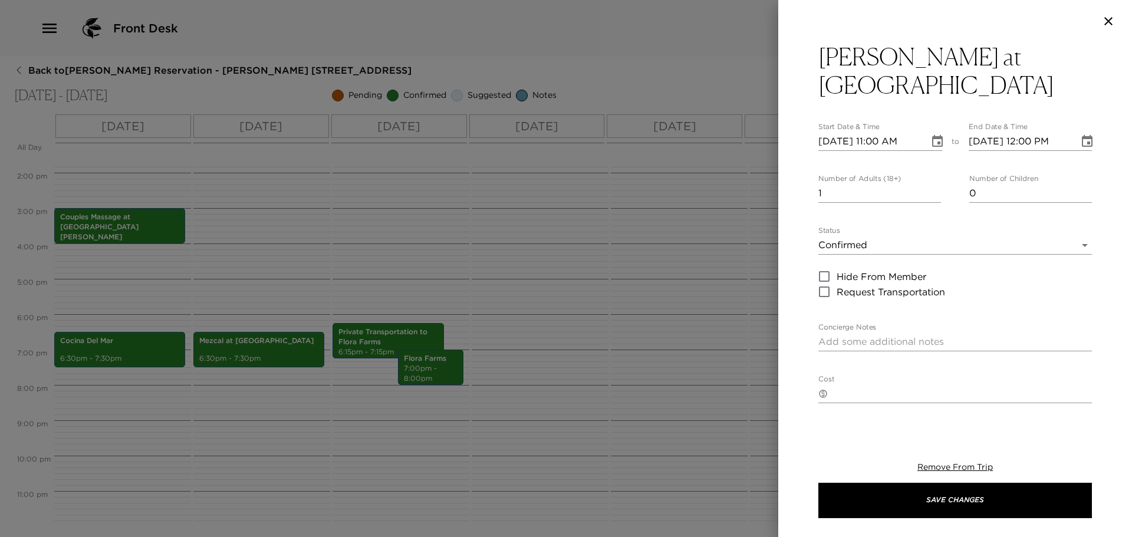
type textarea "Reservation is confirmed Please note that Restaurant [PERSON_NAME] is inside no…"
click at [883, 132] on input "[DATE] 11:00 AM" at bounding box center [869, 141] width 103 height 19
type input "[DATE] 07:00 PM"
type input "[DATE] 08:00 PM"
type input "[DATE] 07:00 PM"
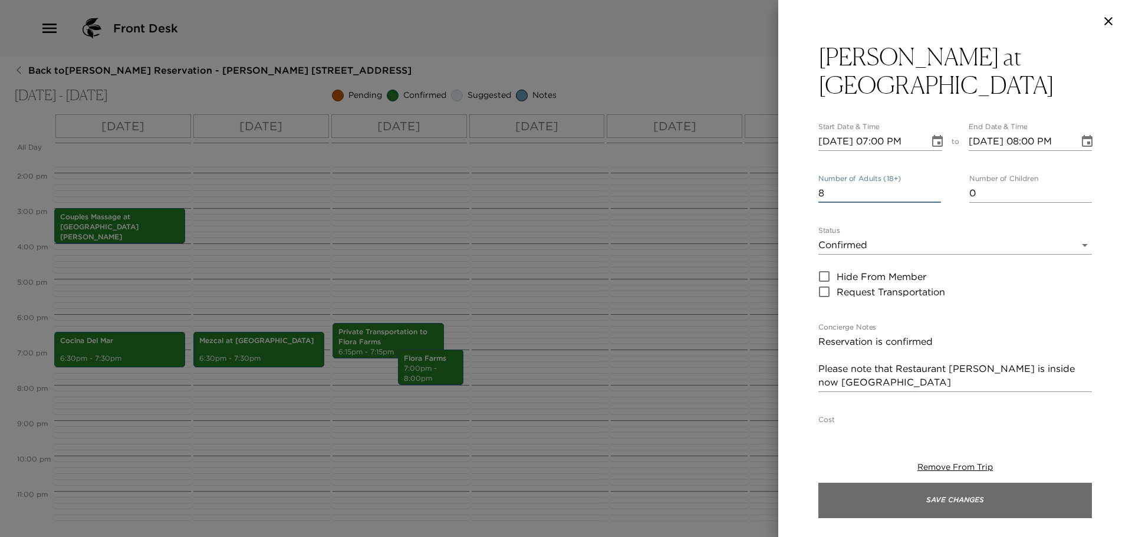
type input "8"
click at [983, 509] on button "Save Changes" at bounding box center [954, 500] width 273 height 35
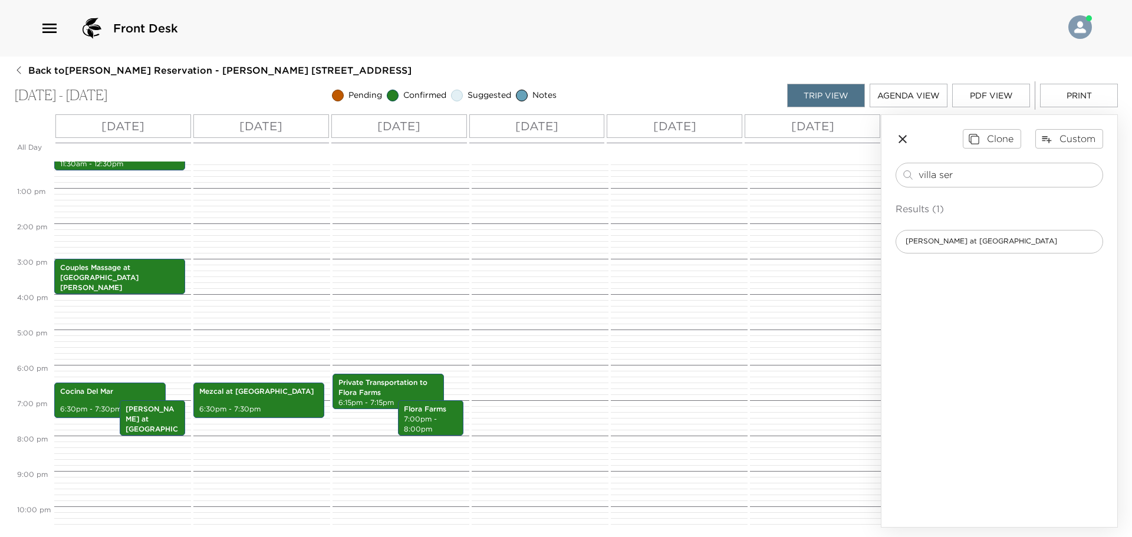
scroll to position [434, 0]
click at [167, 410] on p "[PERSON_NAME] at [GEOGRAPHIC_DATA]" at bounding box center [153, 423] width 54 height 39
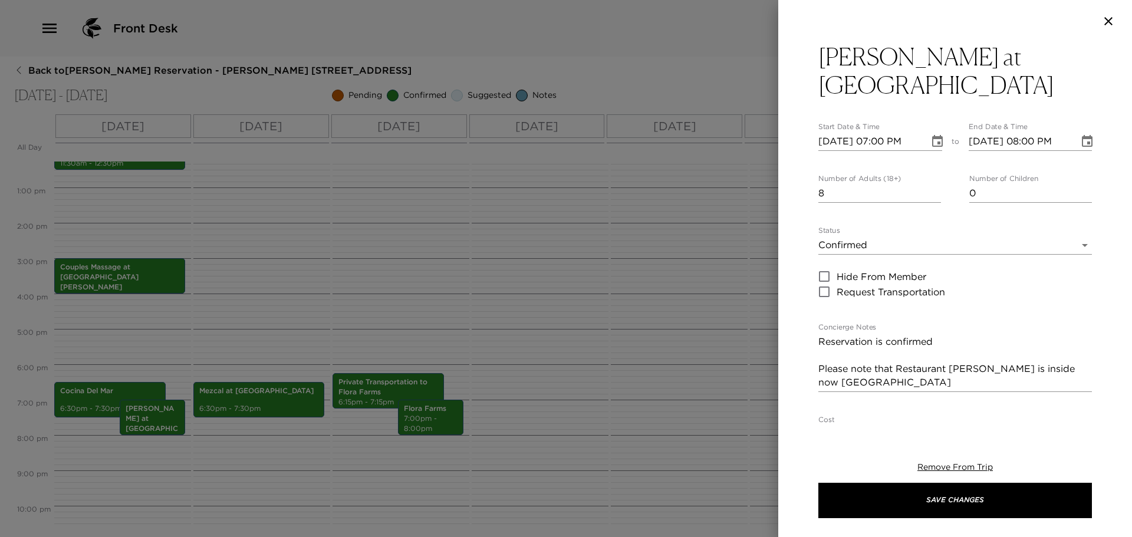
click at [840, 132] on input "[DATE] 07:00 PM" at bounding box center [869, 141] width 103 height 19
type input "[DATE] 07:00 PM"
type input "[DATE] 08:00 PM"
type input "[DATE] 07:00 PM"
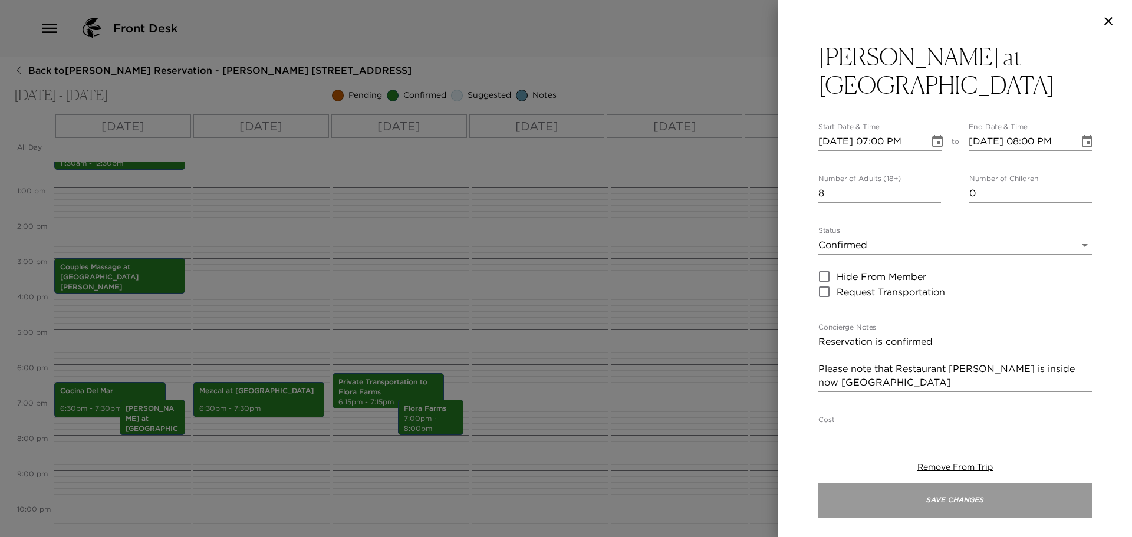
click at [973, 486] on button "Save Changes" at bounding box center [954, 500] width 273 height 35
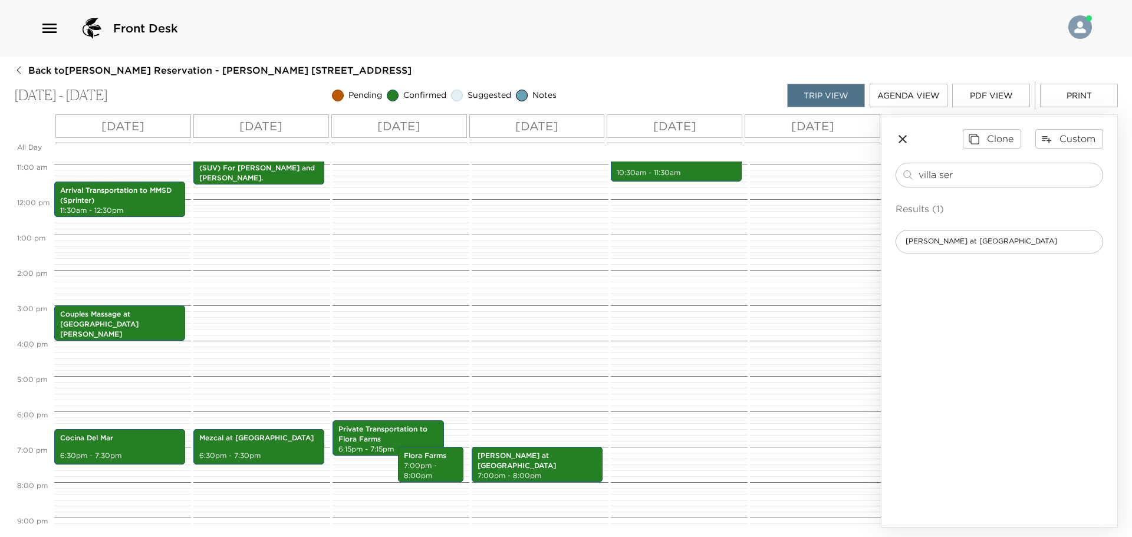
scroll to position [413, 0]
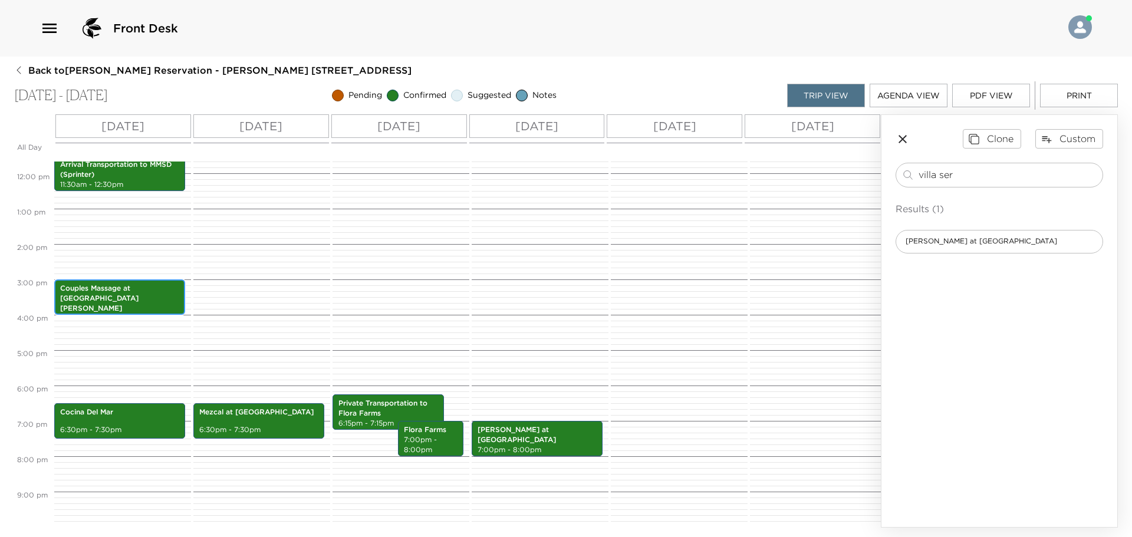
click at [163, 294] on p "Couples Massage at [GEOGRAPHIC_DATA][PERSON_NAME]" at bounding box center [119, 298] width 119 height 29
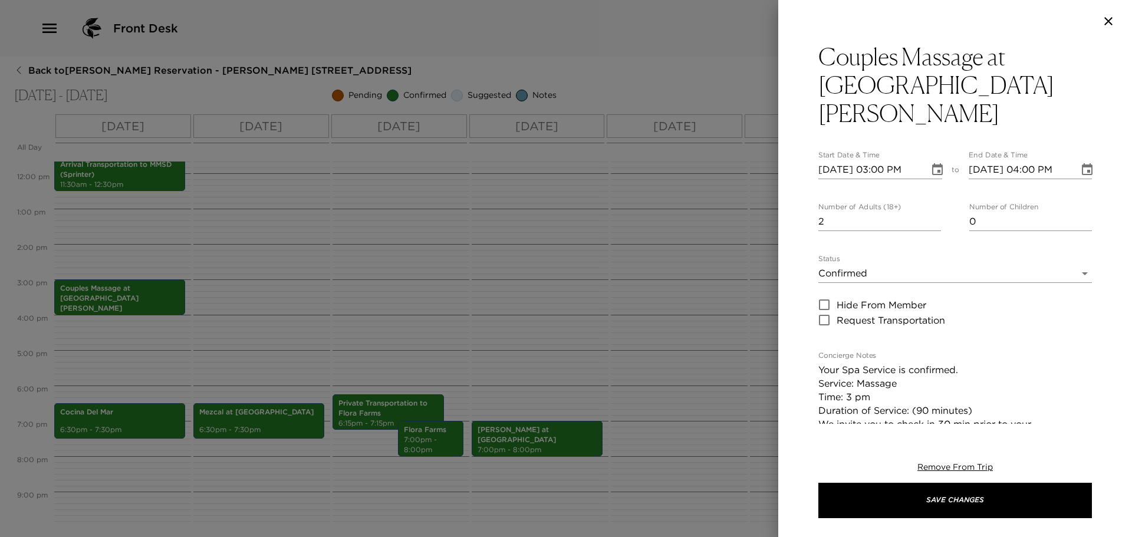
click at [835, 160] on input "[DATE] 03:00 PM" at bounding box center [869, 169] width 103 height 19
type input "[DATE] 03:00 PM"
type input "[DATE] 04:00 PM"
type input "[DATE] 03:00 PM"
type input "[DATE] 04:00 PM"
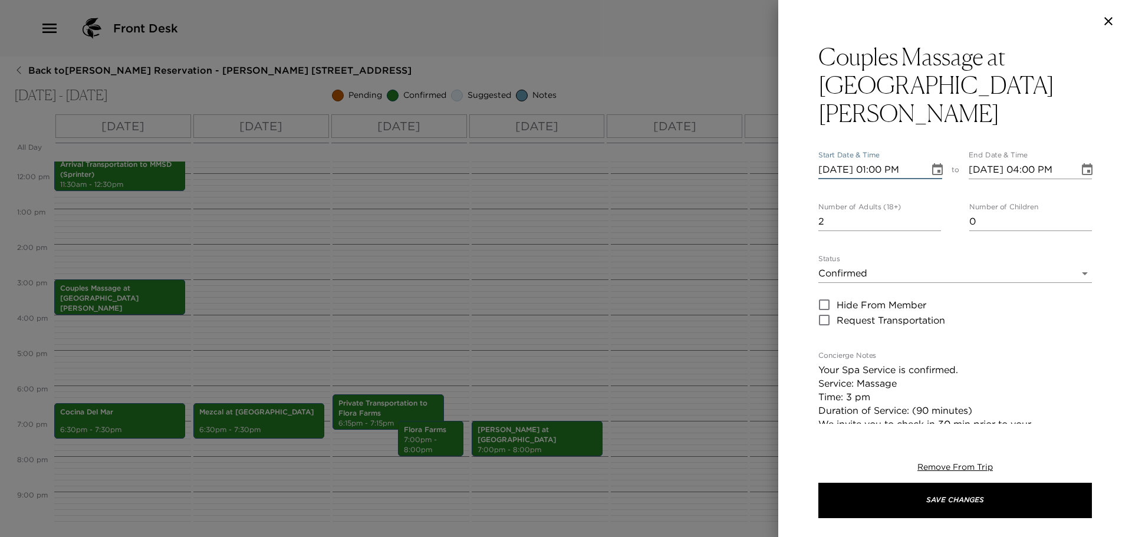
type input "[DATE] 11:00 PM"
type input "[DATE] 12:00 AM"
type input "[DATE] 11:00 AM"
type input "[DATE] 12:00 PM"
type input "[DATE] 11:00 AM"
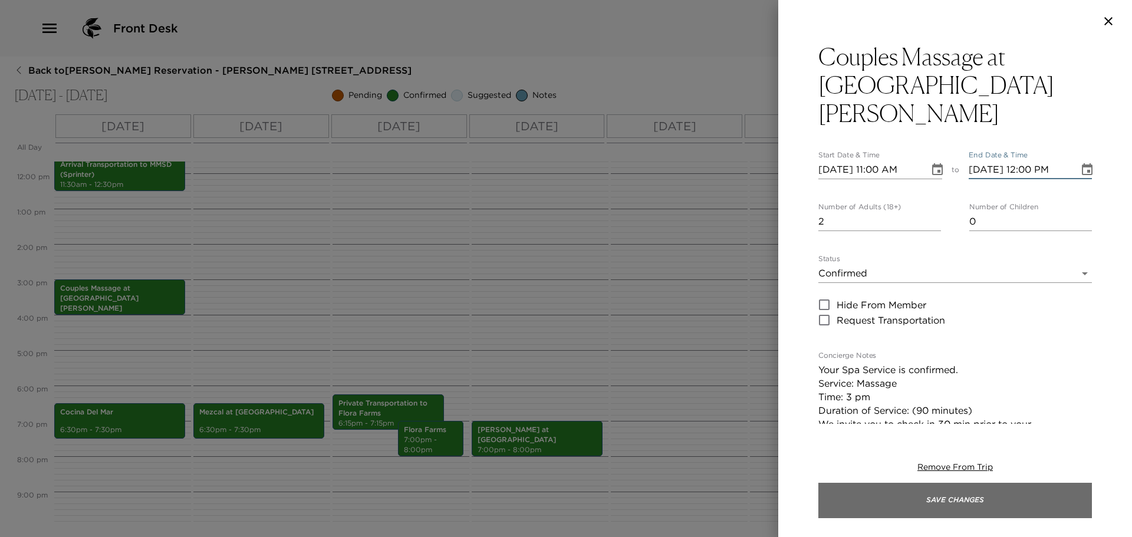
click at [970, 489] on button "Save Changes" at bounding box center [954, 500] width 273 height 35
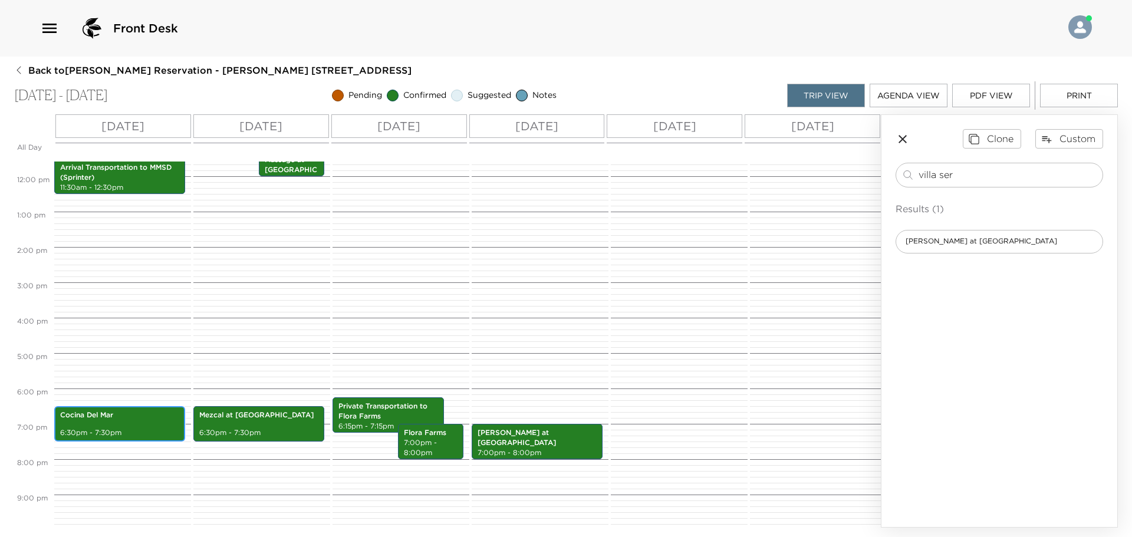
scroll to position [236, 0]
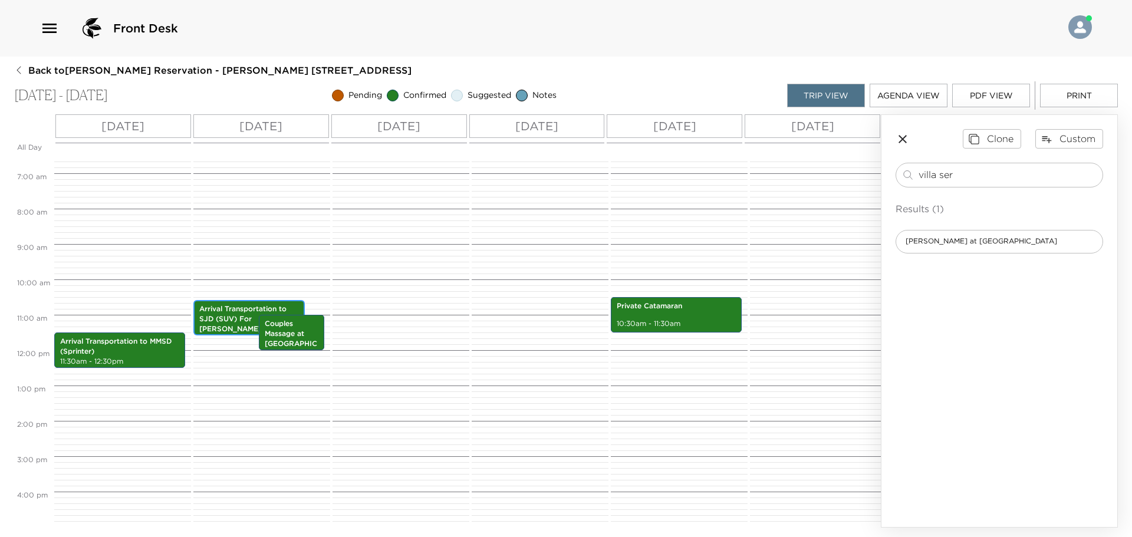
click at [235, 315] on p "Arrival Transportation to SJD (SUV) For [PERSON_NAME] and [PERSON_NAME]." at bounding box center [249, 323] width 100 height 39
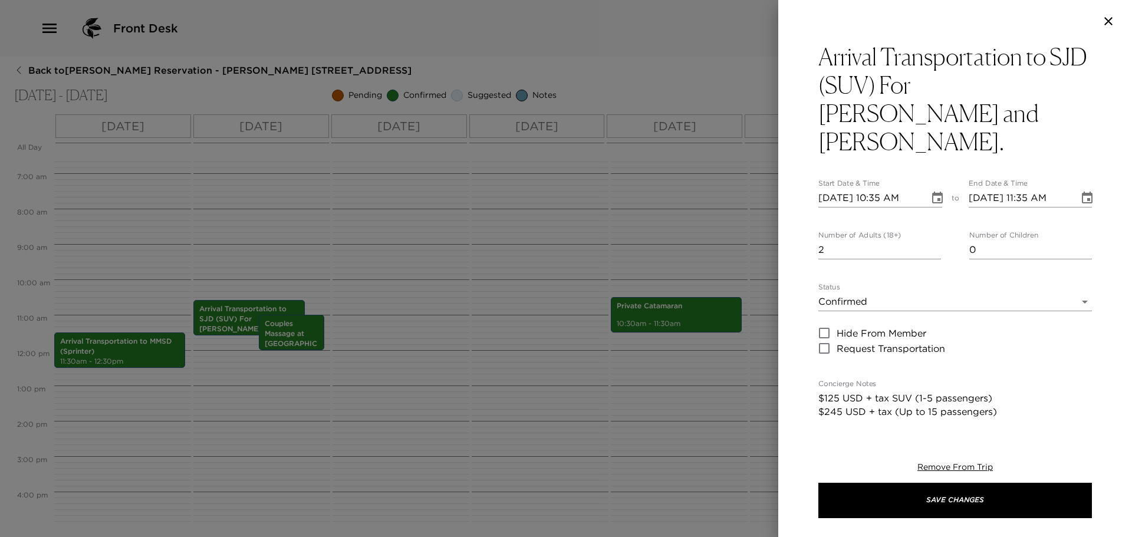
click at [309, 330] on div at bounding box center [566, 268] width 1132 height 537
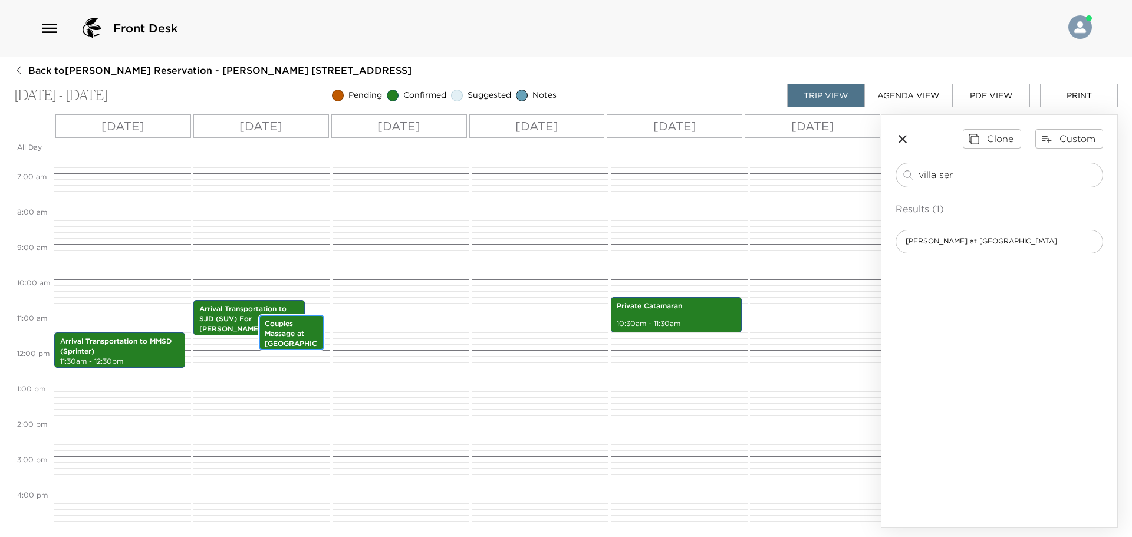
click at [309, 330] on p "Couples Massage at [GEOGRAPHIC_DATA][PERSON_NAME]" at bounding box center [292, 349] width 54 height 60
click at [311, 331] on p "Couples Massage at [GEOGRAPHIC_DATA][PERSON_NAME]" at bounding box center [292, 349] width 54 height 60
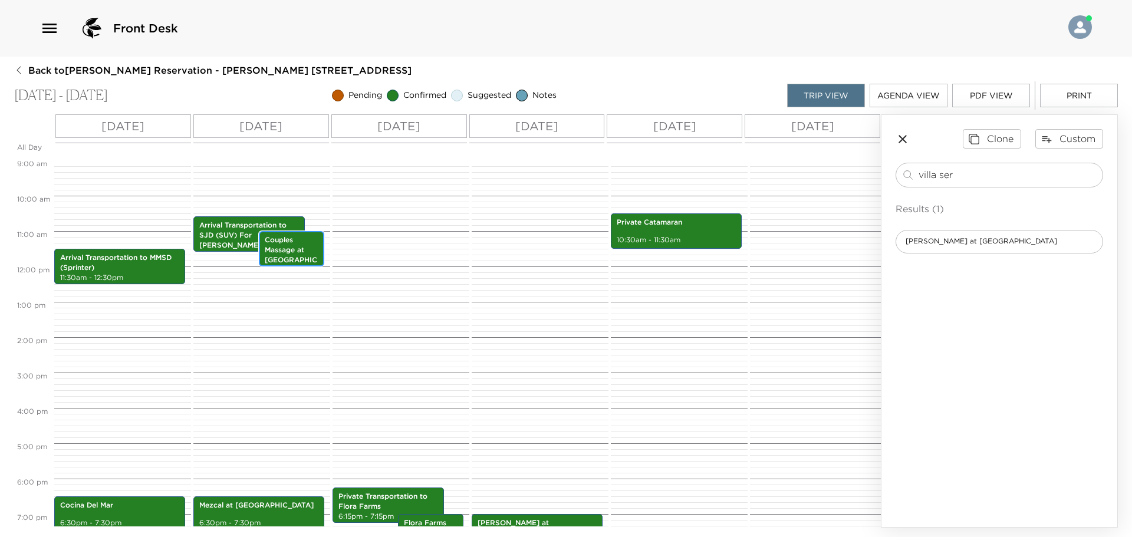
scroll to position [316, 0]
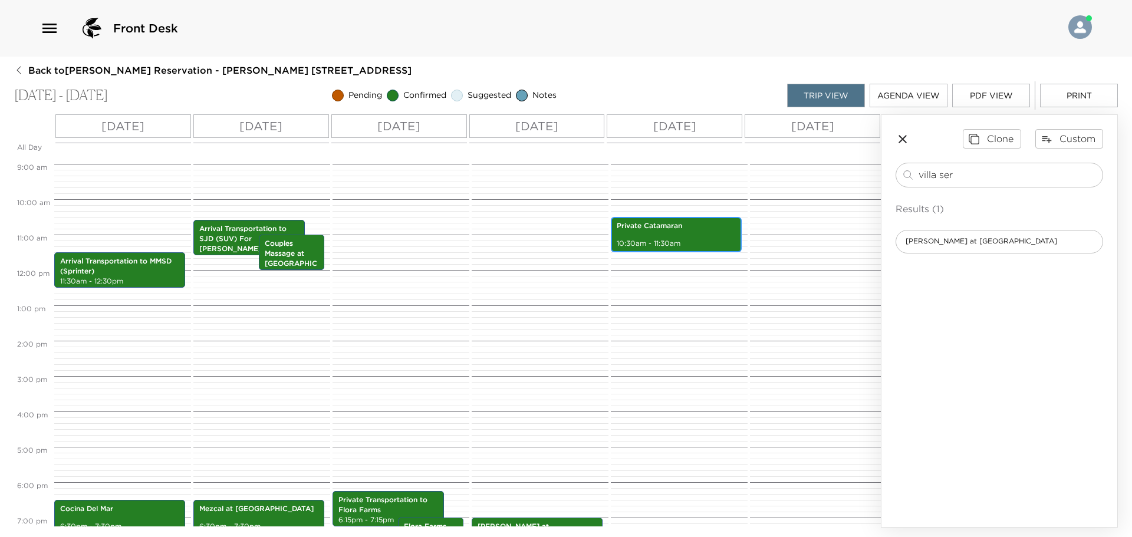
click at [741, 235] on div "Private Catamaran 10:30am - 11:30am" at bounding box center [676, 234] width 131 height 35
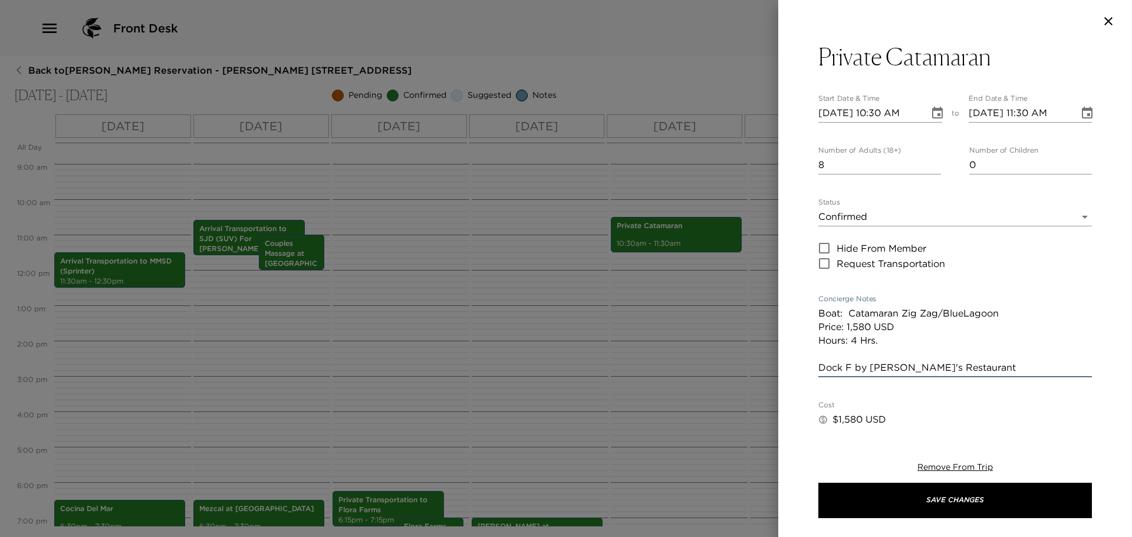
click at [997, 368] on textarea "Boat: Catamaran Zig Zag/BlueLagoon Price: 1,580 USD Hours: 4 Hrs. Dock F by [PE…" at bounding box center [954, 340] width 273 height 68
type textarea "Boat: Catamaran Zig Zag/BlueLagoon Price: 1,580 USD Hours: 4 Hrs. Dock F by [PE…"
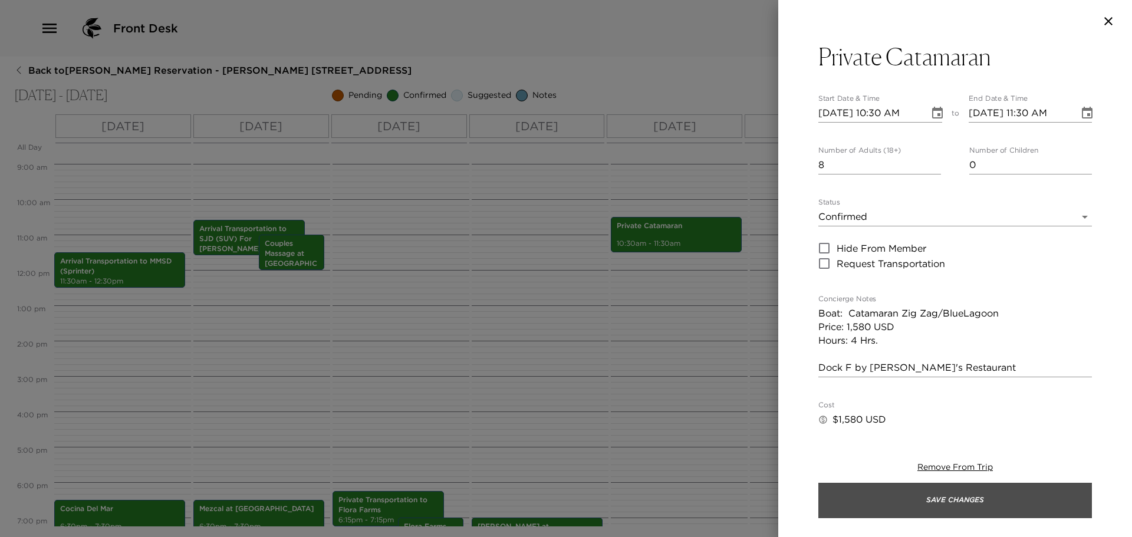
drag, startPoint x: 963, startPoint y: 500, endPoint x: 898, endPoint y: 476, distance: 69.7
click at [962, 500] on button "Save Changes" at bounding box center [954, 500] width 273 height 35
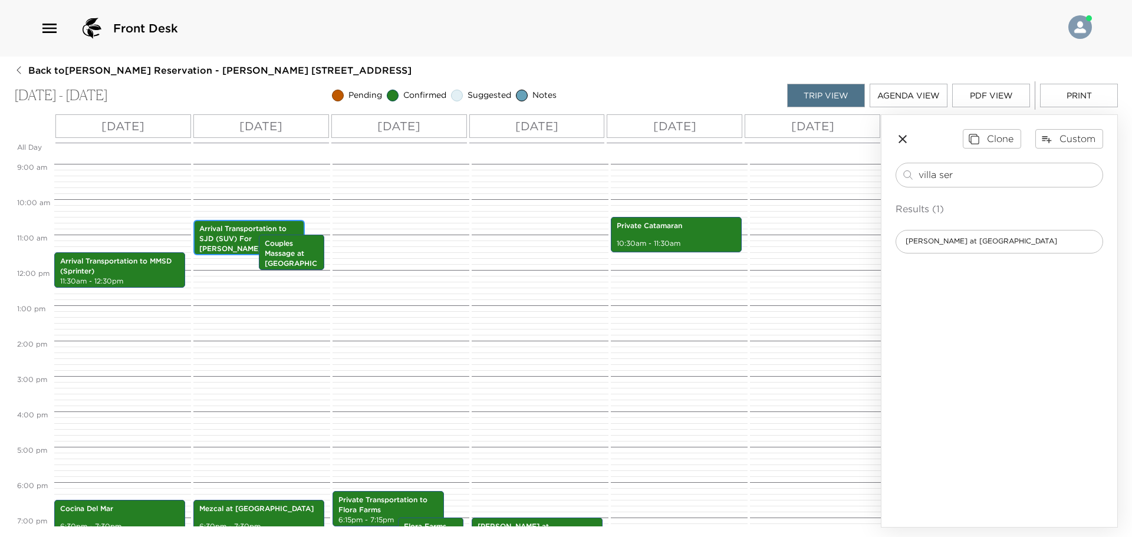
click at [238, 232] on p "Arrival Transportation to SJD (SUV) For [PERSON_NAME] and [PERSON_NAME]." at bounding box center [249, 243] width 100 height 39
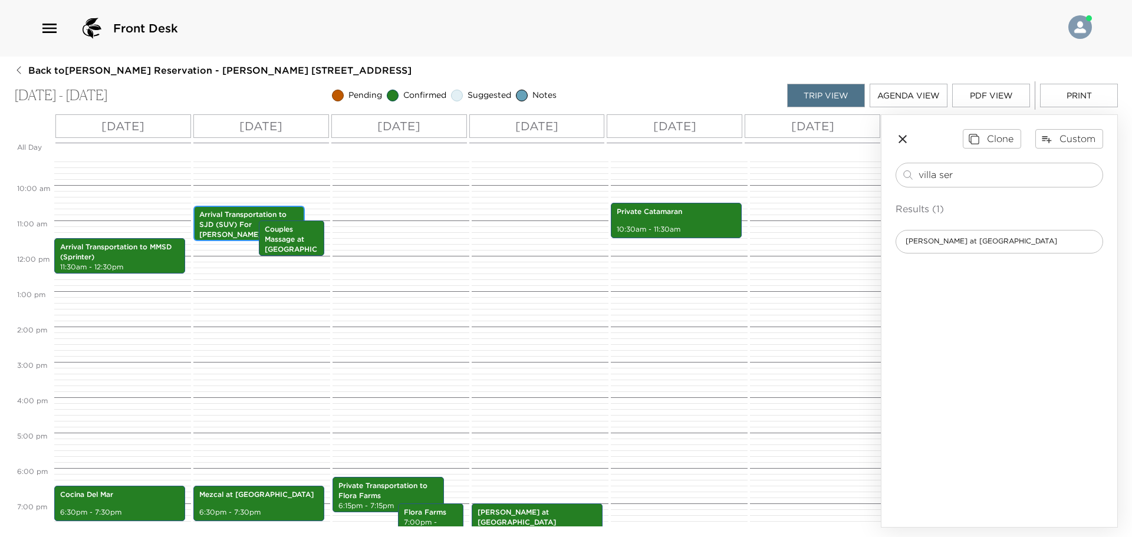
scroll to position [375, 0]
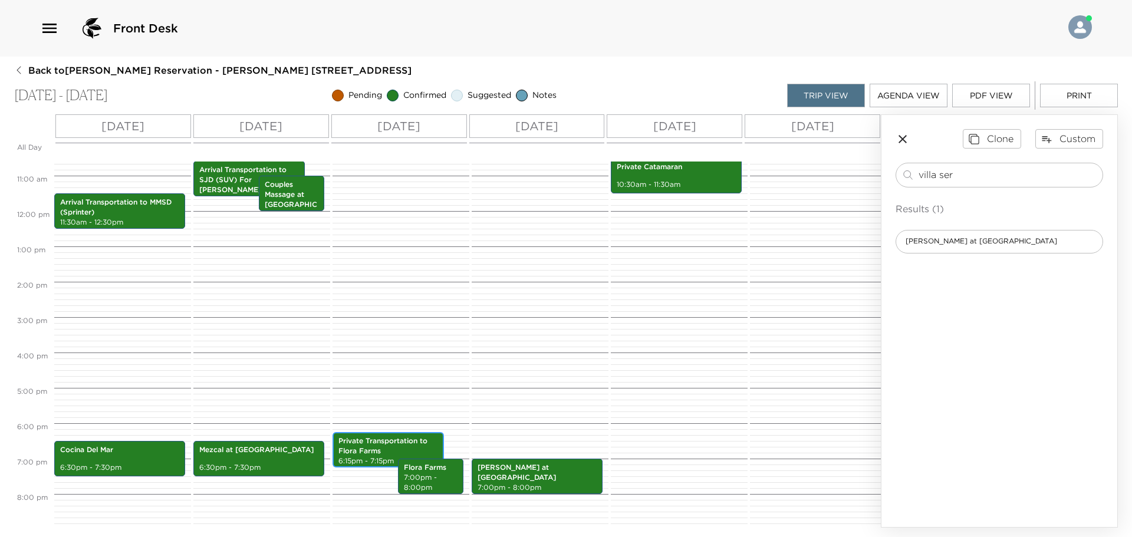
click at [406, 441] on p "Private Transportation to Flora Farms" at bounding box center [388, 446] width 100 height 20
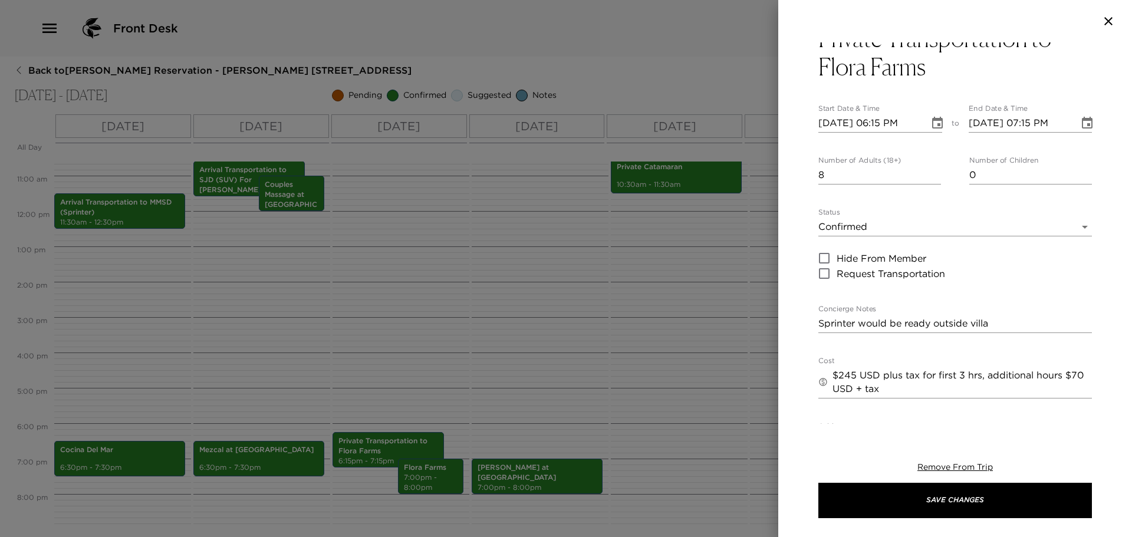
scroll to position [0, 0]
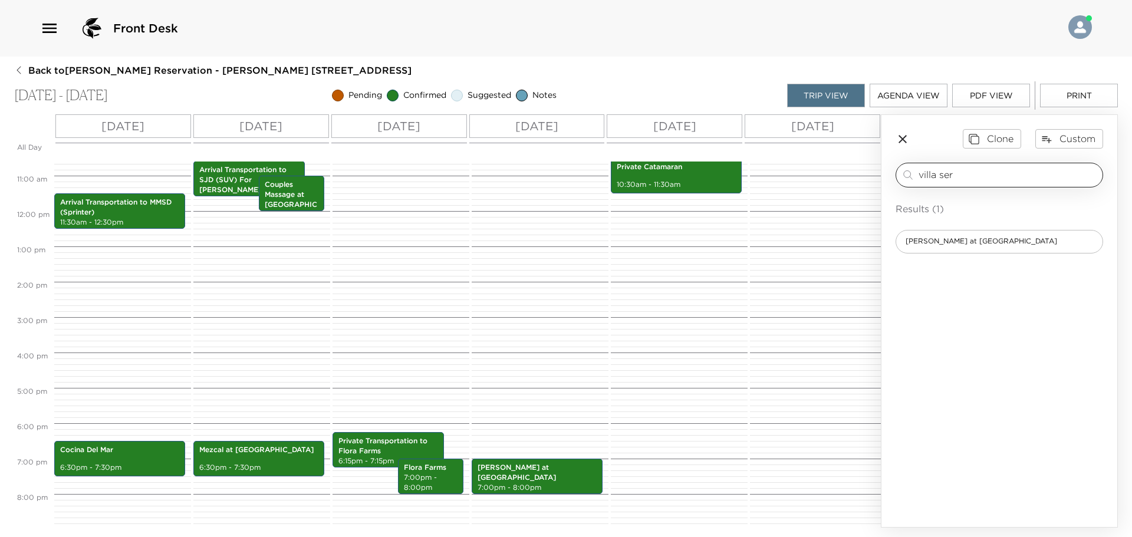
drag, startPoint x: 966, startPoint y: 182, endPoint x: 950, endPoint y: 180, distance: 16.5
click at [950, 180] on div "villa ser ​" at bounding box center [1007, 175] width 179 height 14
drag, startPoint x: 963, startPoint y: 175, endPoint x: 797, endPoint y: 191, distance: 167.0
click at [797, 191] on div "All Day [DATE] [DATE] [DATE] [DATE] [DATE] [DATE] [DATE] 12:00 AM 1:00 AM 2:00 …" at bounding box center [565, 320] width 1103 height 413
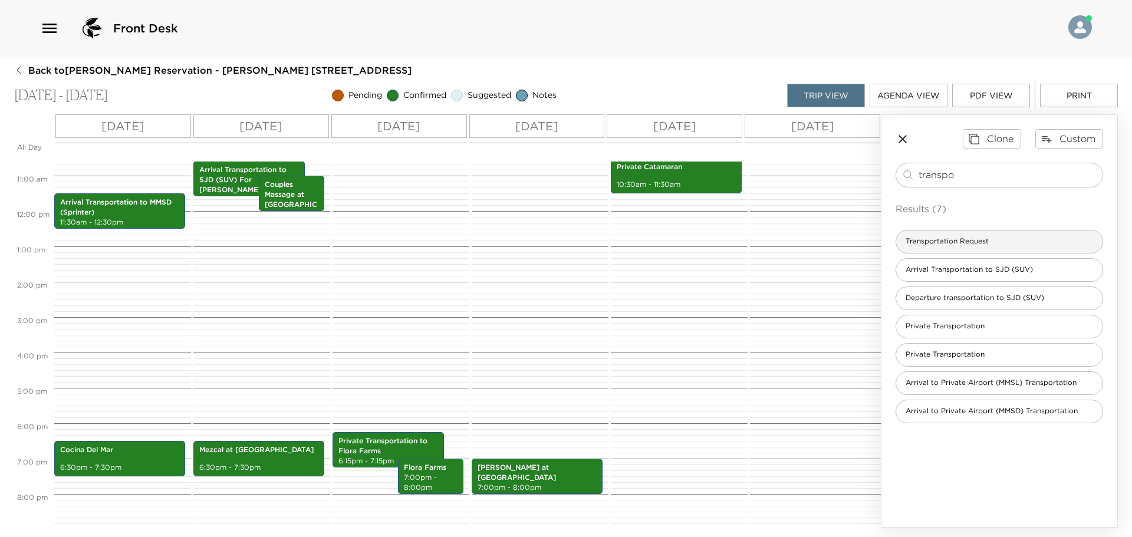
type input "transpo"
click at [1003, 235] on div "Transportation Request" at bounding box center [998, 242] width 207 height 24
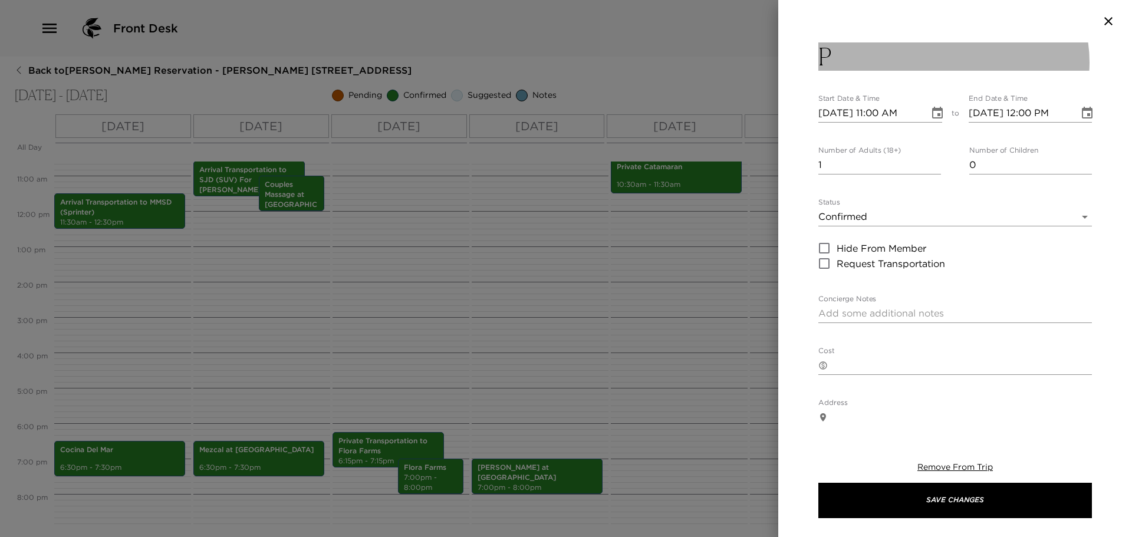
click at [952, 62] on button "P" at bounding box center [954, 56] width 273 height 28
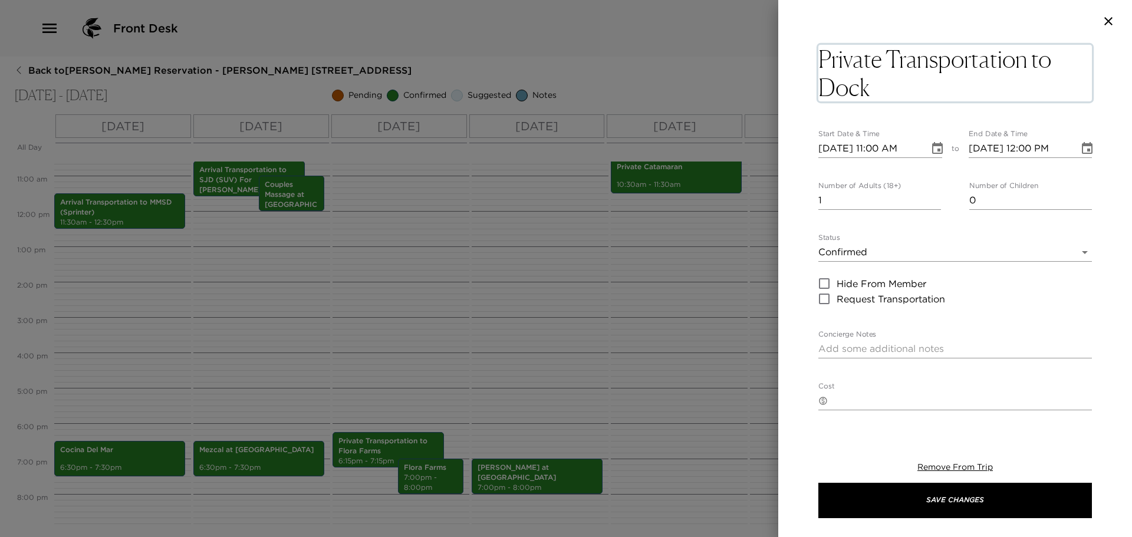
type textarea "Private Transportation to Dock F"
click at [845, 143] on input "[DATE] 11:00 AM" at bounding box center [869, 141] width 103 height 19
type input "[DATE] 11:00 AM"
type input "[DATE] 12:00 PM"
type input "[DATE] 11:00 AM"
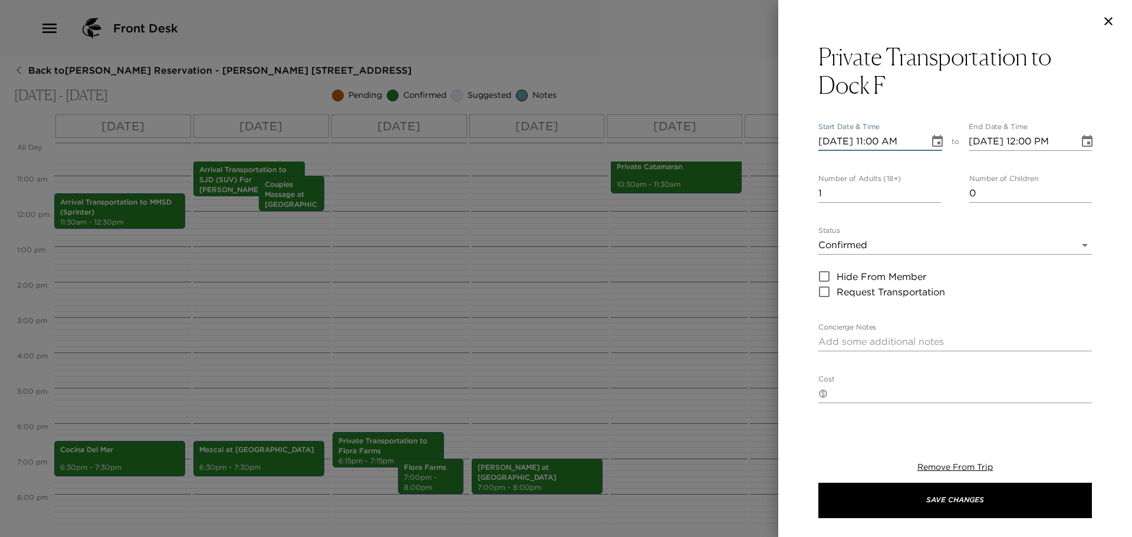
type input "[DATE] 12:00 PM"
type input "[DATE] 10:00 PM"
type input "[DATE] 11:00 PM"
type input "[DATE] 10:00 AM"
type input "[DATE] 11:00 AM"
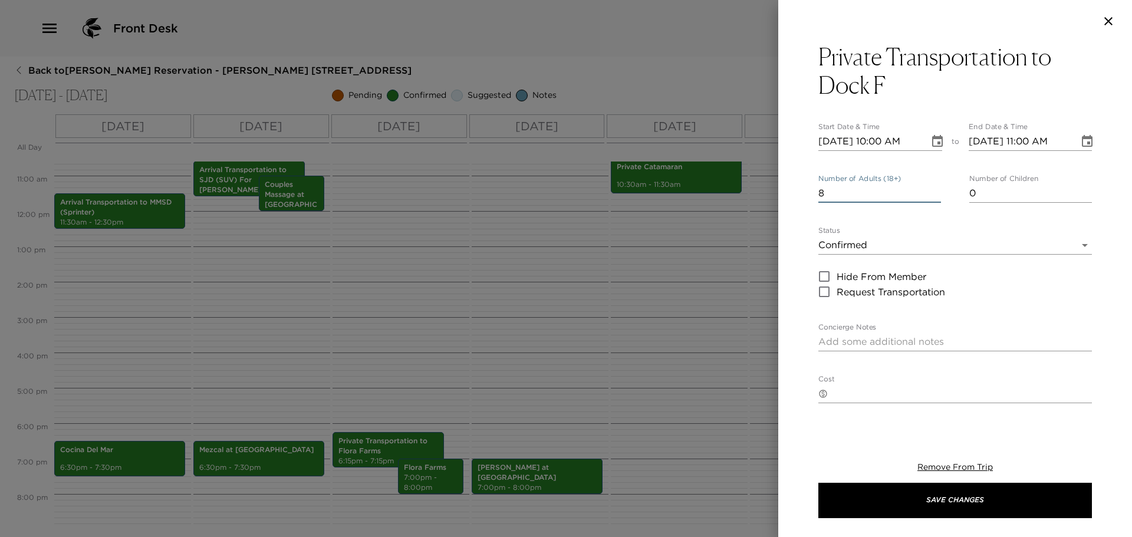
type input "8"
click at [886, 336] on textarea "Concierge Notes" at bounding box center [954, 342] width 273 height 14
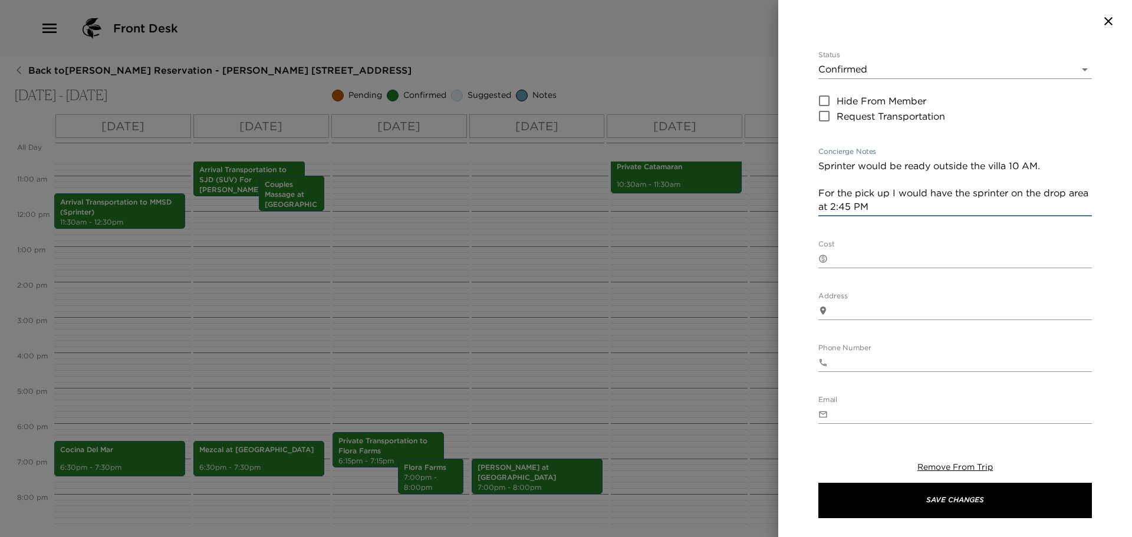
scroll to position [177, 0]
type textarea "Sprinter would be ready outside the villa 10 AM. For the pick up I would have t…"
click at [872, 264] on div "​ x" at bounding box center [954, 257] width 273 height 19
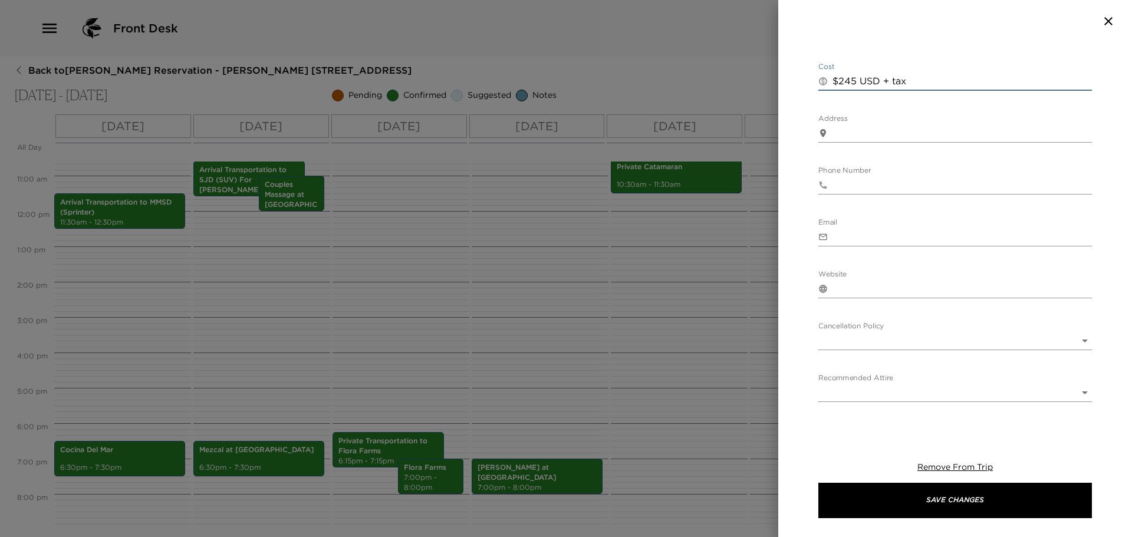
scroll to position [354, 0]
type textarea "$245 USD + tax"
click at [866, 348] on body "Front Desk Back to [PERSON_NAME] Reservation - [PERSON_NAME] [STREET_ADDRESS] -…" at bounding box center [566, 268] width 1132 height 537
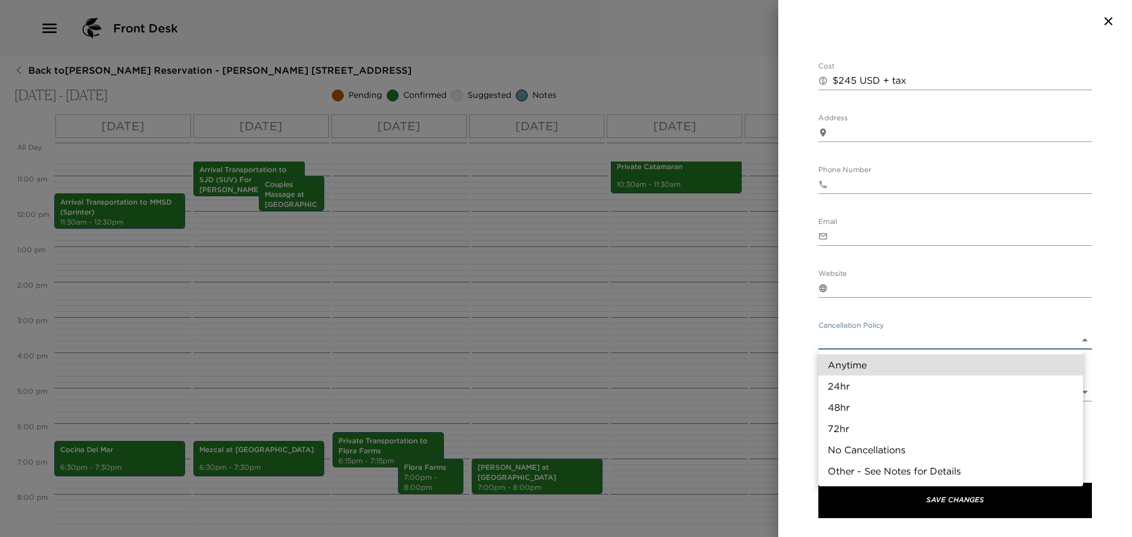
click at [848, 380] on li "24hr" at bounding box center [950, 385] width 265 height 21
type input "24hr"
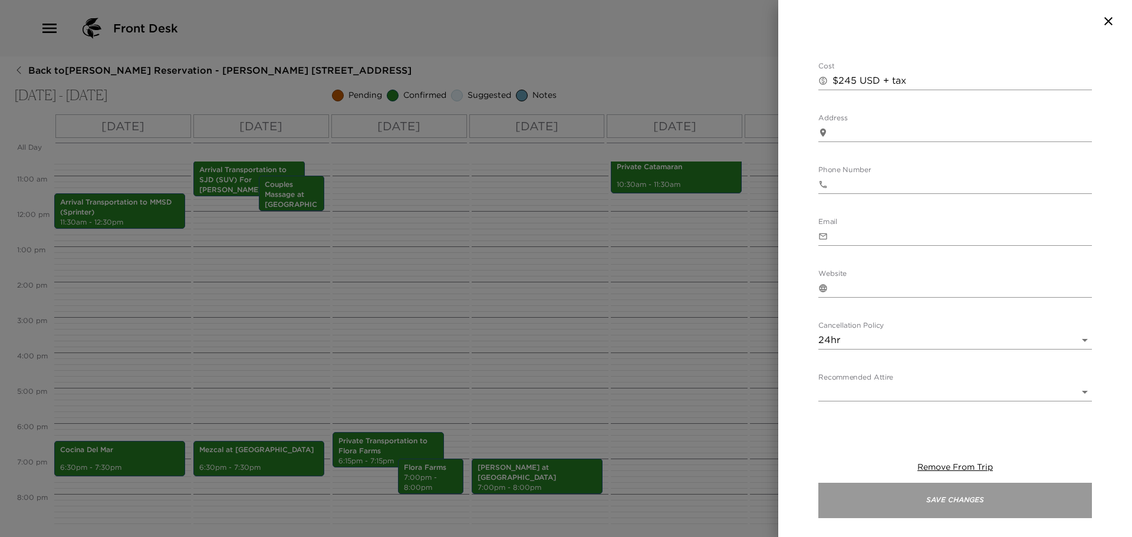
click at [964, 505] on button "Save Changes" at bounding box center [954, 500] width 273 height 35
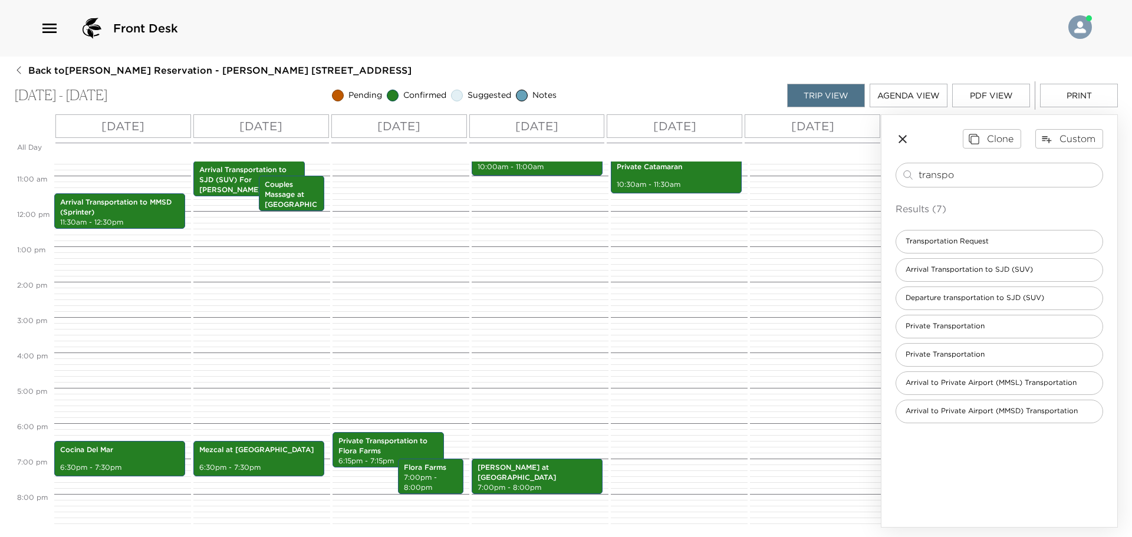
scroll to position [139, 0]
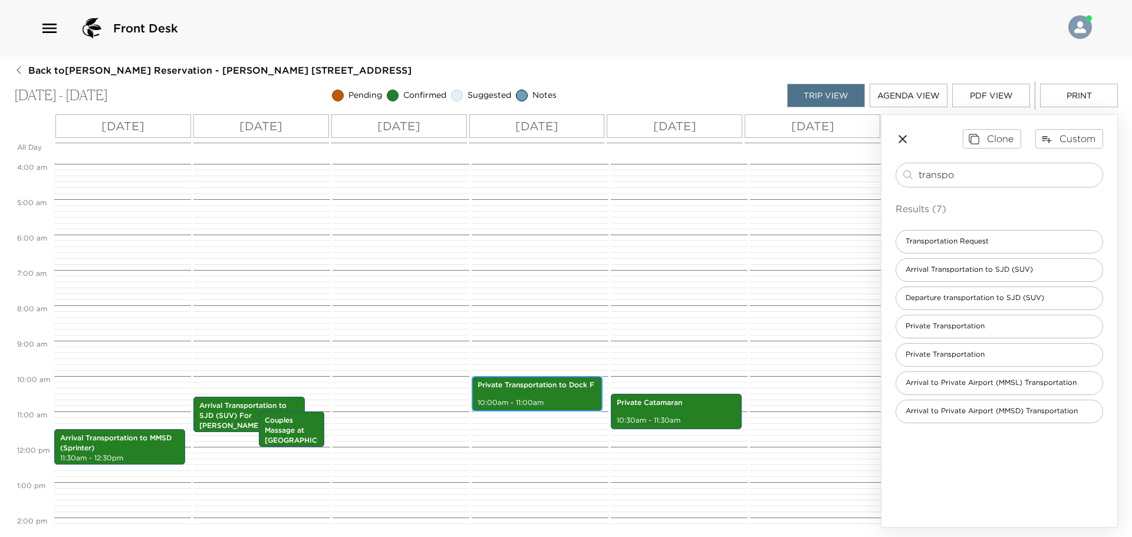
click at [558, 402] on p "10:00am - 11:00am" at bounding box center [536, 403] width 119 height 10
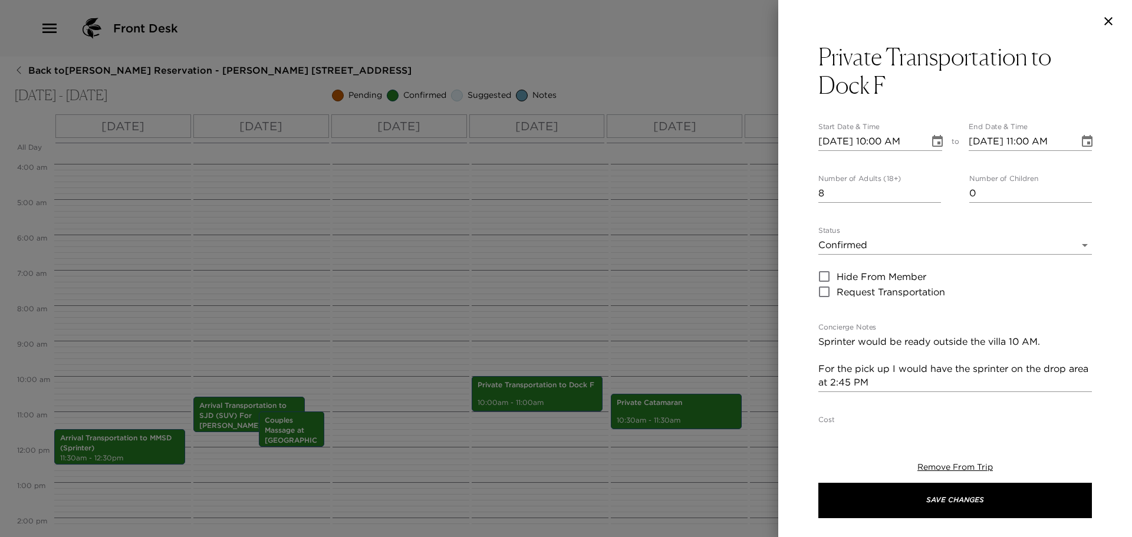
click at [827, 139] on input "[DATE] 10:00 AM" at bounding box center [869, 141] width 103 height 19
click at [835, 145] on input "[DATE] 10:00 AM" at bounding box center [869, 141] width 103 height 19
type input "[DATE] 10:00 AM"
type input "[DATE] 11:00 AM"
type input "[DATE] 10:00 AM"
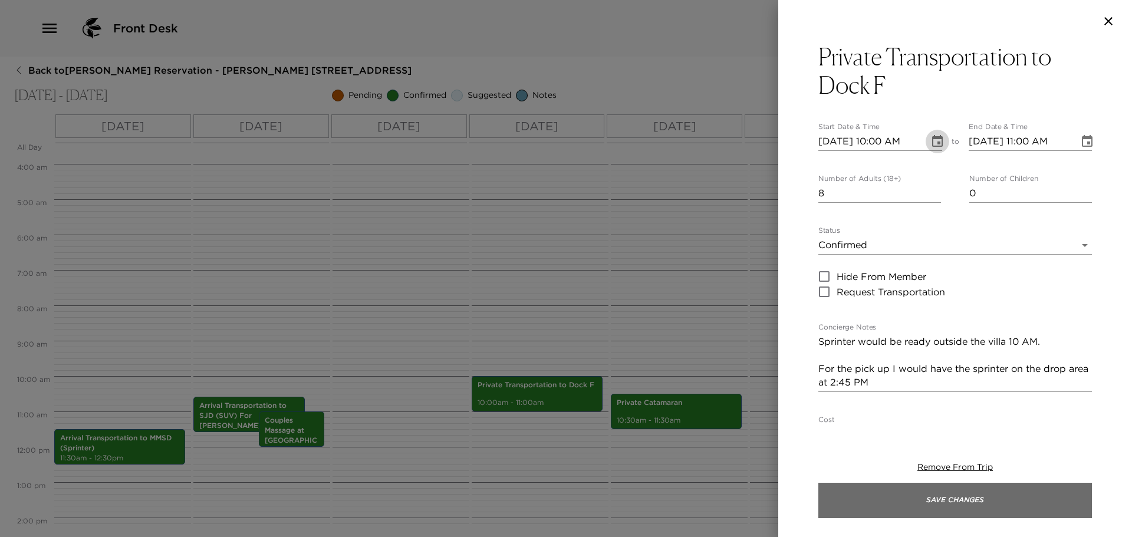
click at [978, 497] on button "Save Changes" at bounding box center [954, 500] width 273 height 35
